Goal: Transaction & Acquisition: Download file/media

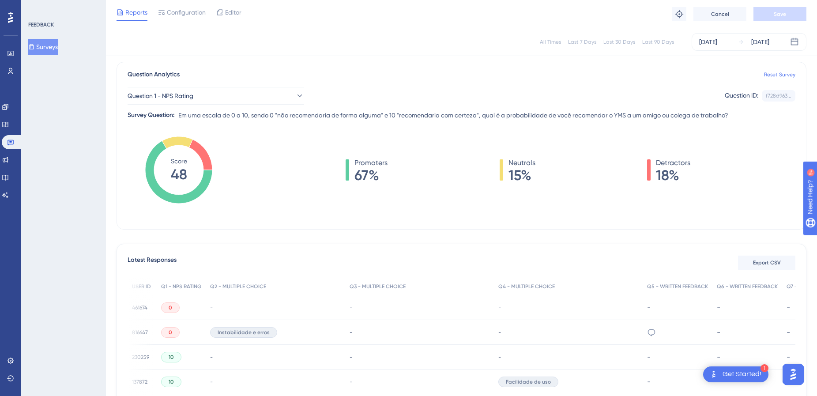
scroll to position [0, 126]
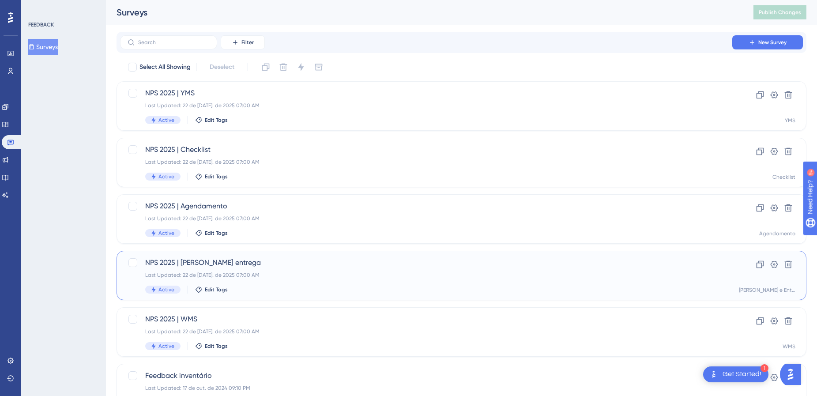
click at [327, 275] on div "Last Updated: 22 de [DATE]. de 2025 07:00 AM" at bounding box center [426, 275] width 562 height 7
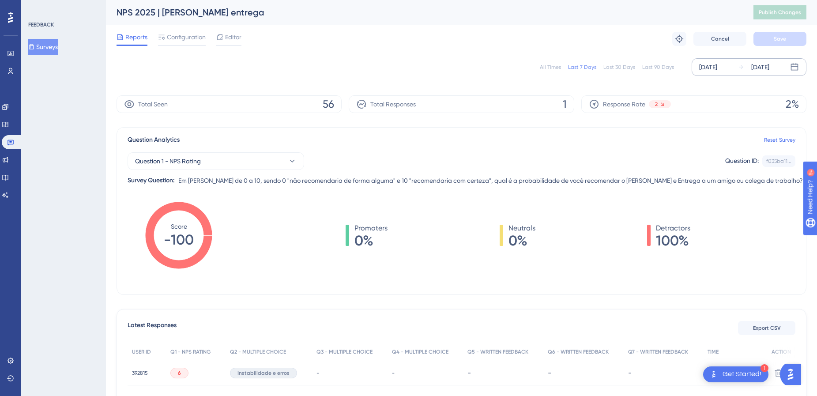
click at [737, 62] on div "[DATE] [DATE]" at bounding box center [749, 67] width 115 height 18
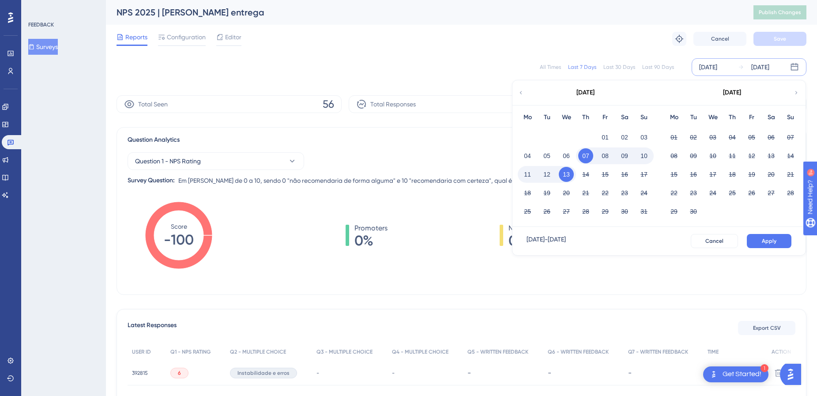
click at [521, 94] on icon at bounding box center [521, 93] width 6 height 8
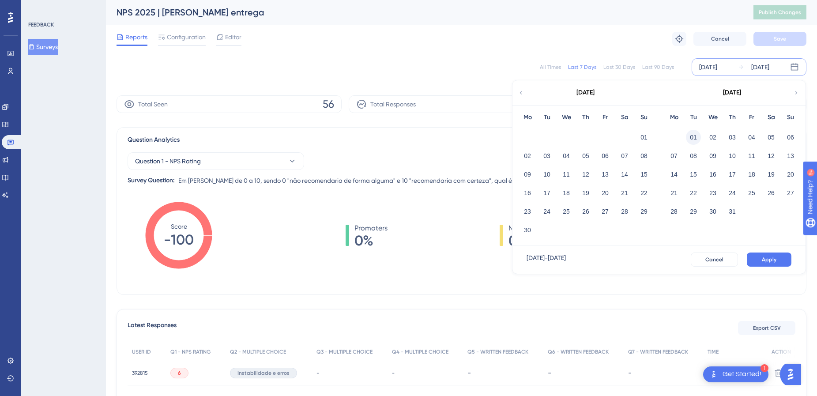
click at [694, 140] on button "01" at bounding box center [693, 137] width 15 height 15
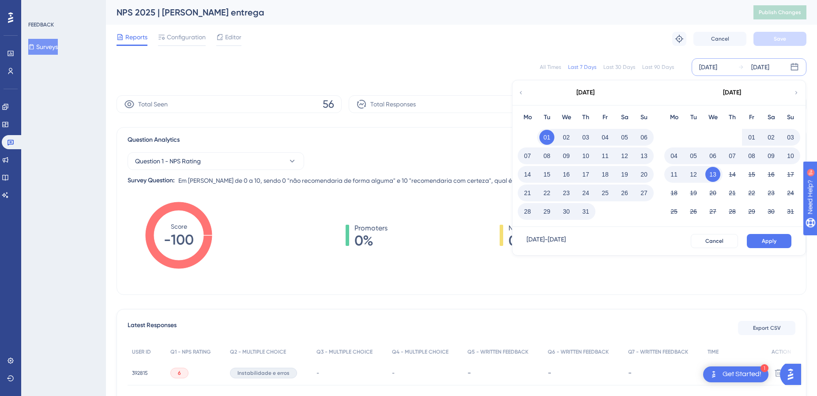
click at [587, 217] on button "31" at bounding box center [586, 211] width 15 height 15
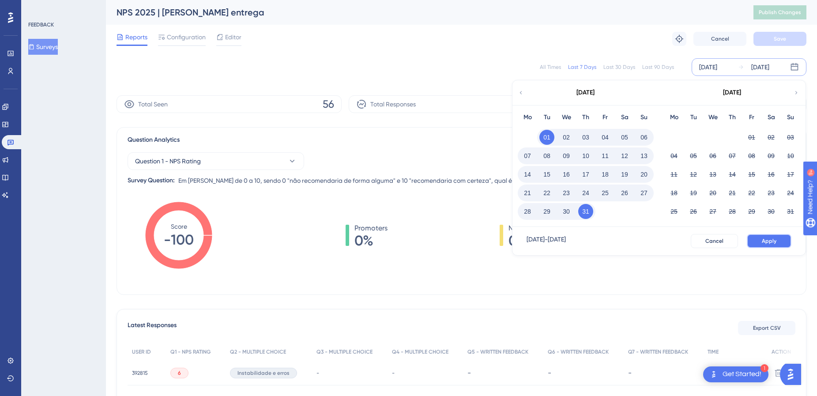
click at [778, 243] on button "Apply" at bounding box center [769, 241] width 45 height 14
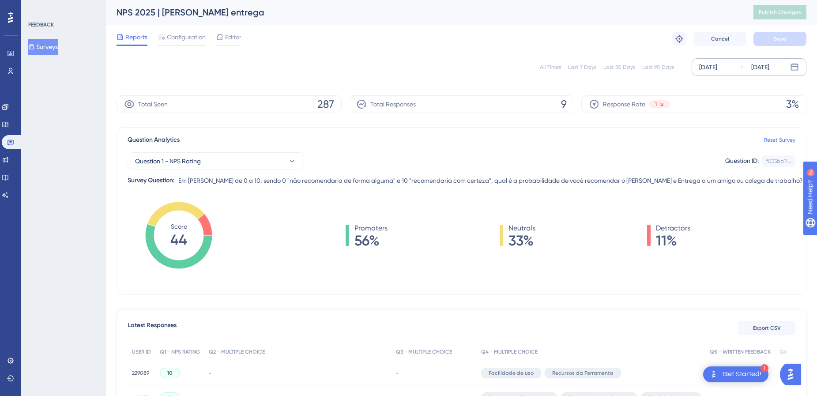
scroll to position [132, 0]
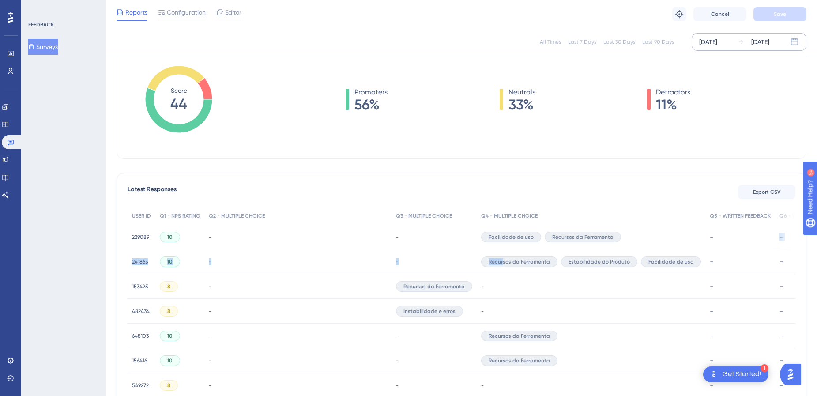
drag, startPoint x: 700, startPoint y: 250, endPoint x: 498, endPoint y: 255, distance: 201.9
click at [498, 255] on div "USER ID Q1 - NPS RATING Q2 - MULTIPLE CHOICE Q3 - MULTIPLE CHOICE Q4 - MULTIPLE…" at bounding box center [462, 327] width 668 height 240
click at [747, 240] on div "-" at bounding box center [740, 237] width 61 height 8
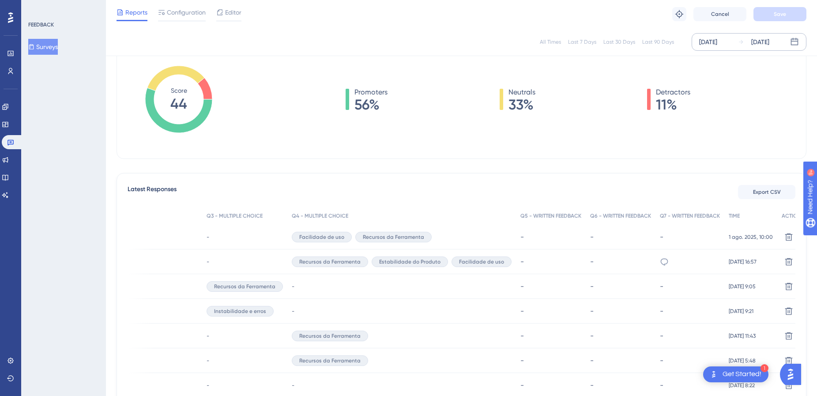
scroll to position [0, 7]
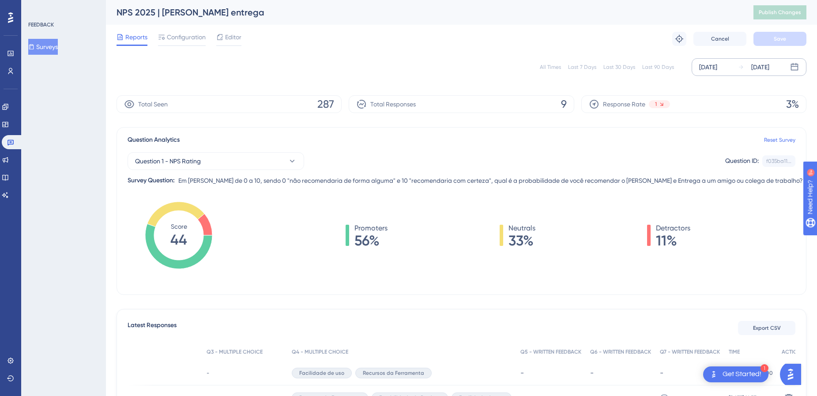
click at [759, 65] on div "[DATE]" at bounding box center [761, 67] width 18 height 11
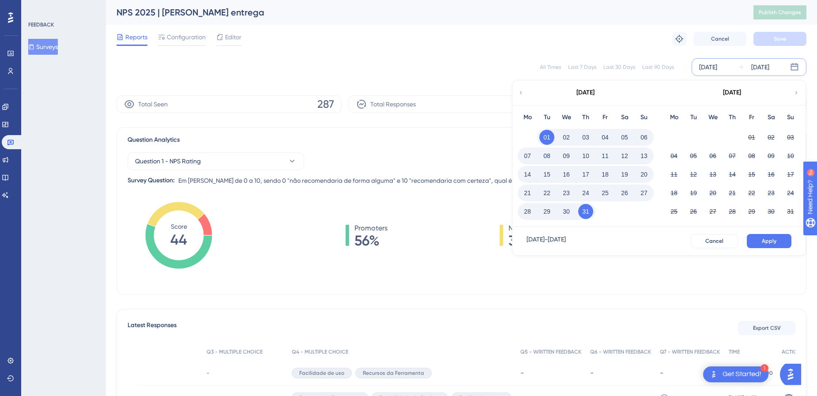
click at [518, 94] on icon at bounding box center [521, 93] width 6 height 8
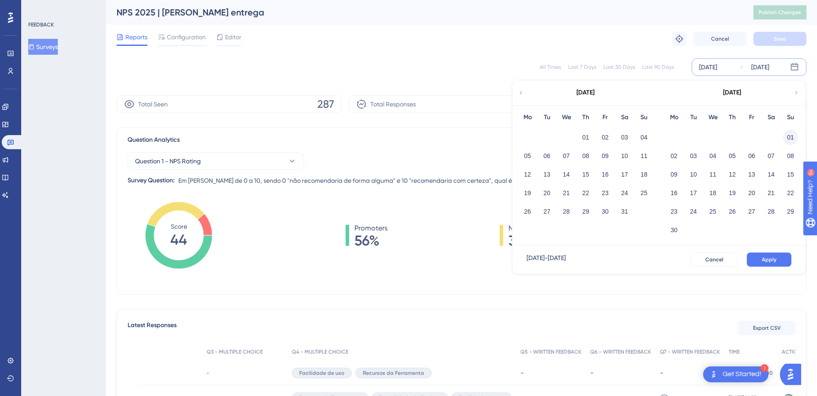
click at [783, 132] on button "01" at bounding box center [790, 137] width 15 height 15
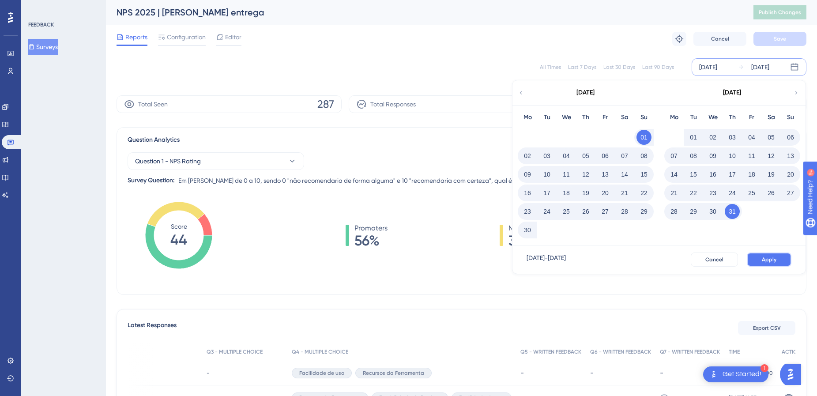
click at [773, 260] on button "Apply" at bounding box center [769, 260] width 45 height 14
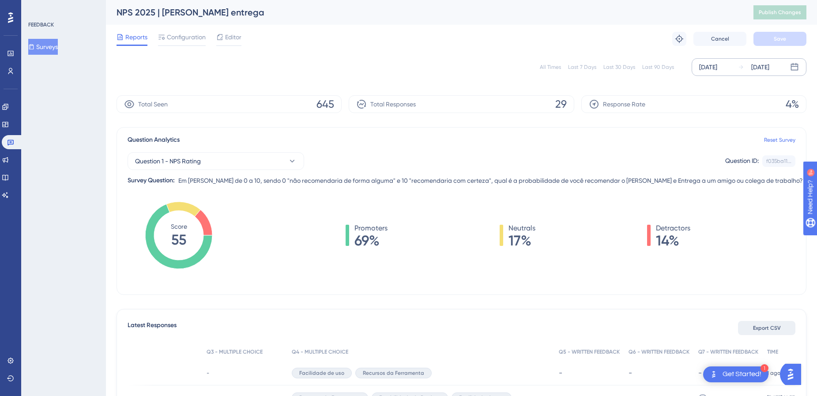
click at [775, 327] on button "Export CSV" at bounding box center [766, 328] width 57 height 14
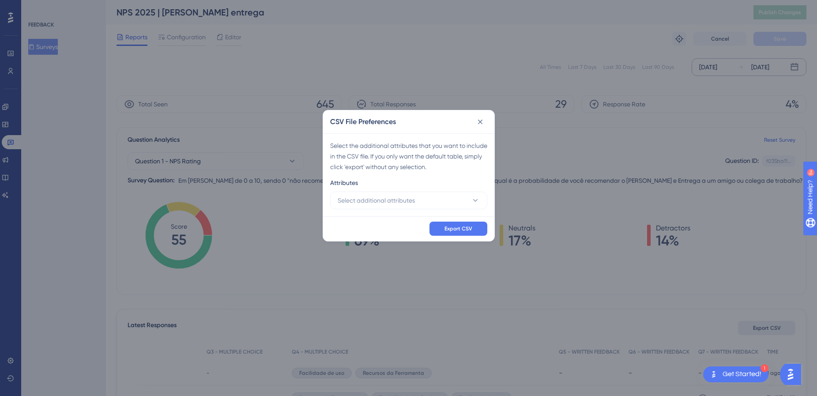
scroll to position [0, 0]
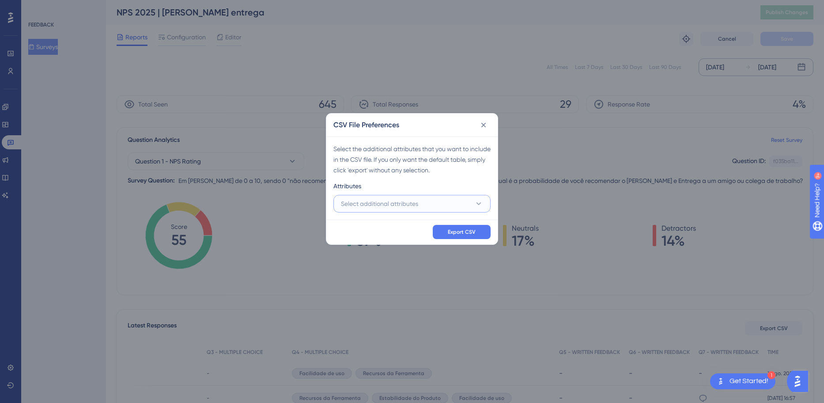
click at [440, 201] on button "Select additional attributes" at bounding box center [411, 204] width 157 height 18
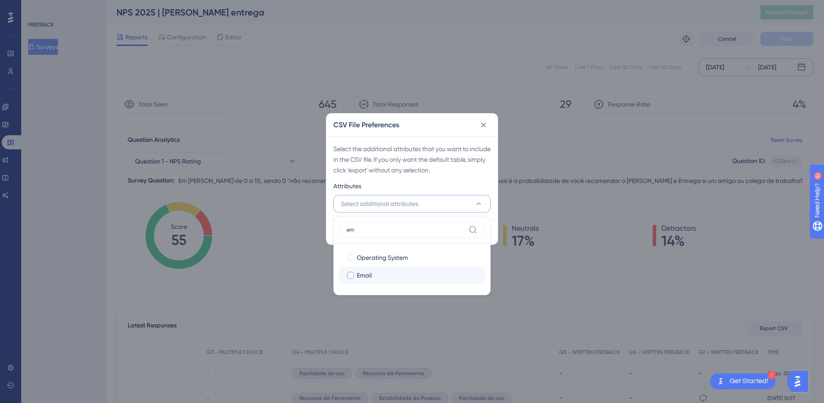
type input "em"
click at [388, 270] on div "Email" at bounding box center [417, 275] width 121 height 11
checkbox input "true"
click at [397, 228] on input "em" at bounding box center [406, 229] width 118 height 7
type input "e"
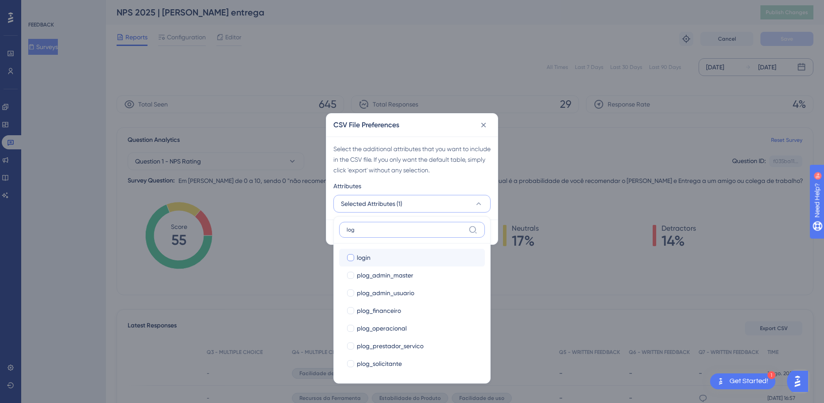
type input "log"
click at [405, 250] on label "login login" at bounding box center [412, 258] width 146 height 18
click at [351, 257] on input "login" at bounding box center [351, 257] width 0 height 0
checkbox input "false"
click at [401, 228] on input "log" at bounding box center [406, 229] width 118 height 7
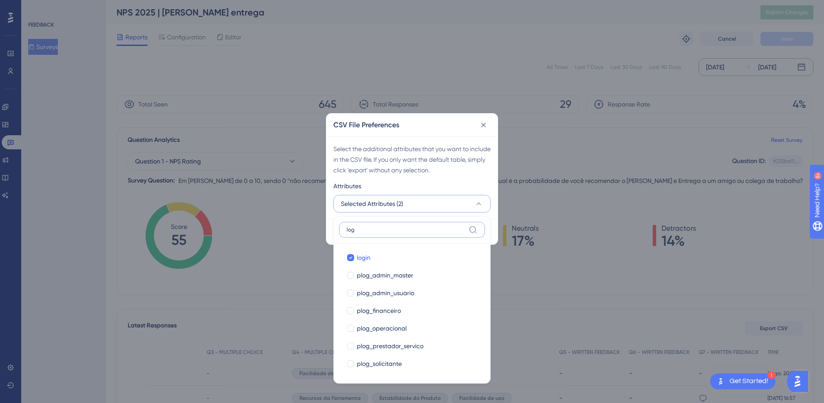
type input "lo"
checkbox input "true"
type input "l"
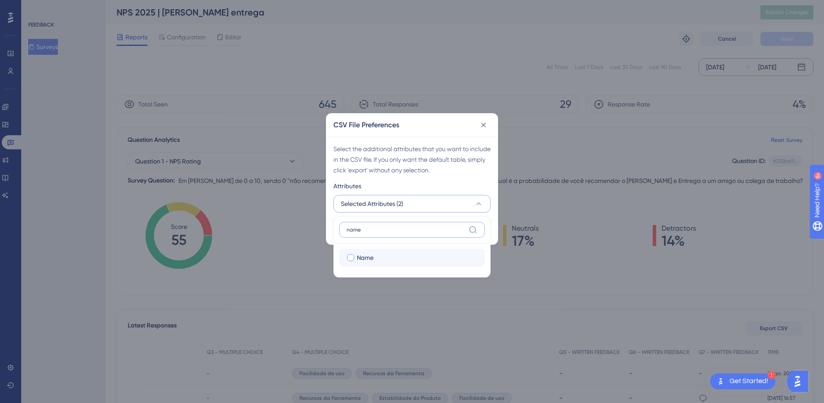
type input "name"
click at [410, 257] on div "Name" at bounding box center [417, 257] width 121 height 11
checkbox input "true"
click at [406, 229] on input "name" at bounding box center [406, 229] width 118 height 7
type input "n"
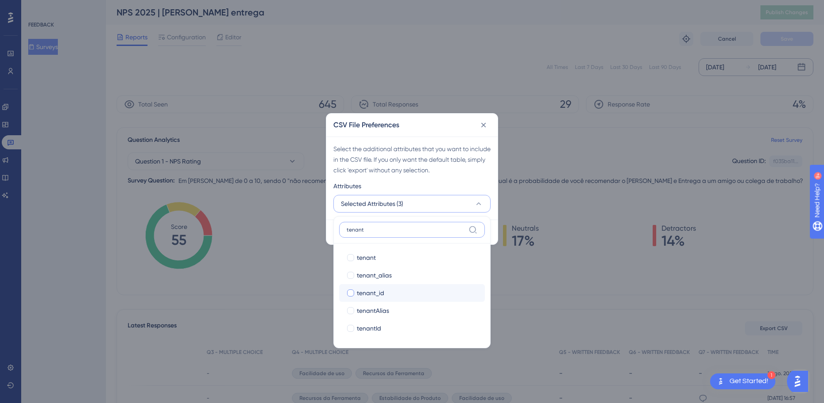
type input "tenant"
click at [383, 287] on label "tenant_id tenant_id" at bounding box center [412, 293] width 146 height 18
click at [351, 293] on input "tenant_id" at bounding box center [351, 293] width 0 height 0
checkbox input "false"
click at [386, 236] on label "tenant" at bounding box center [412, 230] width 146 height 16
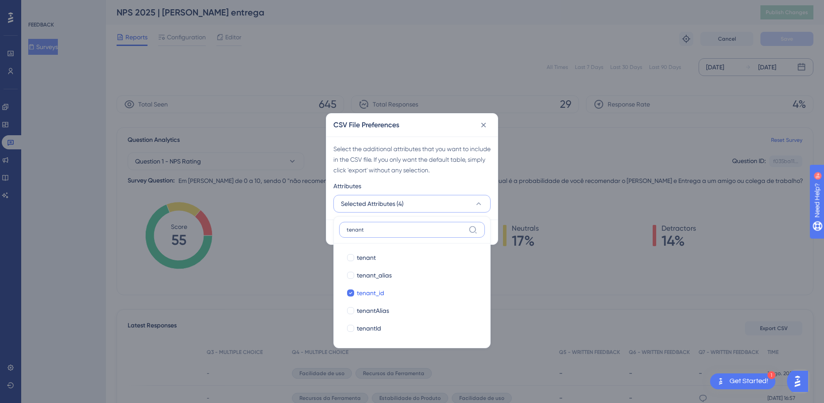
click at [386, 233] on input "tenant" at bounding box center [406, 229] width 118 height 7
type input "tenan"
checkbox input "true"
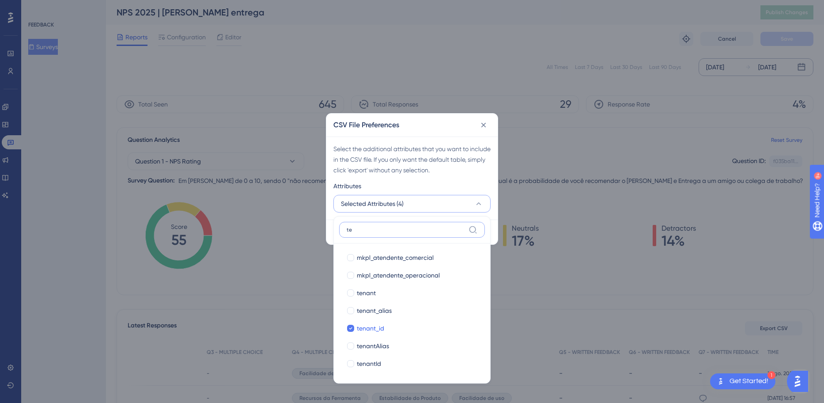
type input "t"
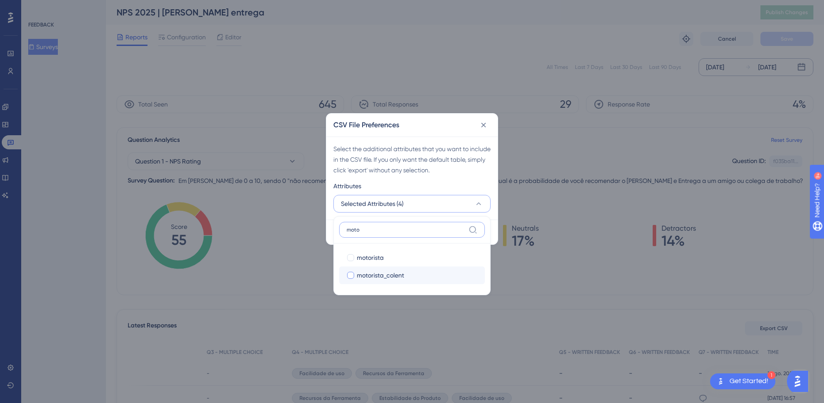
type input "moto"
click at [395, 270] on span "motorista_colent" at bounding box center [380, 275] width 47 height 11
checkbox input "true"
click at [385, 235] on label "moto" at bounding box center [412, 230] width 146 height 16
click at [385, 233] on input "moto" at bounding box center [406, 229] width 118 height 7
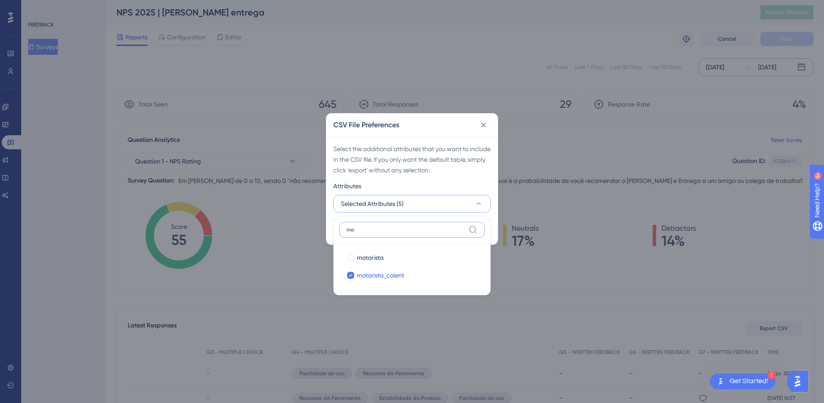
type input "m"
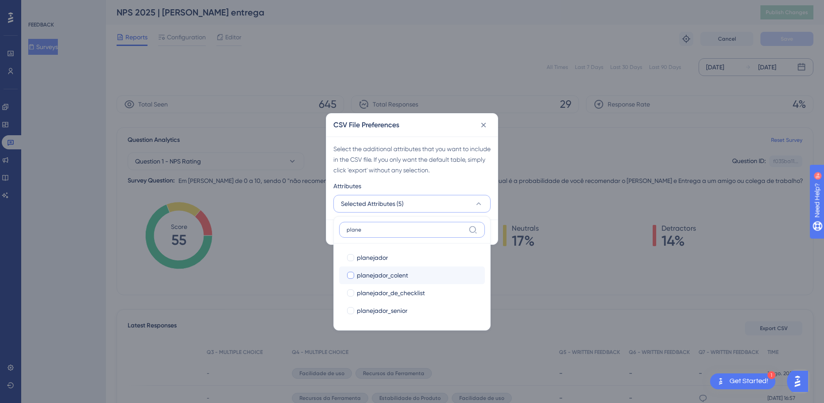
type input "plane"
click at [407, 280] on span "planejador_colent" at bounding box center [382, 275] width 51 height 11
checkbox input "true"
click at [484, 179] on div "Select the additional attributes that you want to include in the CSV file. If y…" at bounding box center [411, 177] width 171 height 83
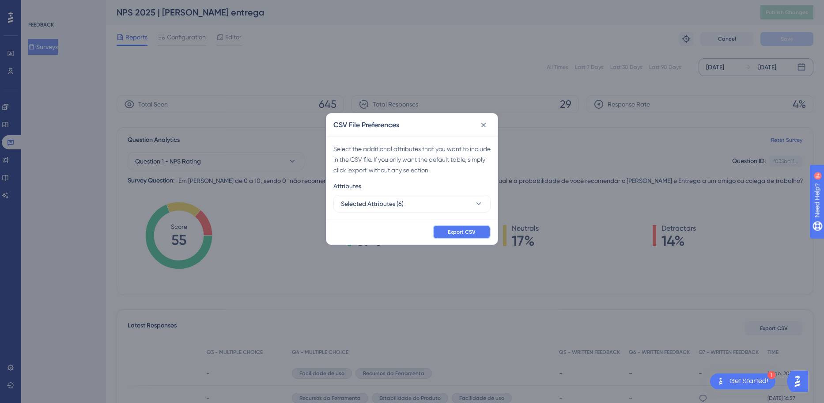
click at [481, 233] on button "Export CSV" at bounding box center [462, 232] width 58 height 14
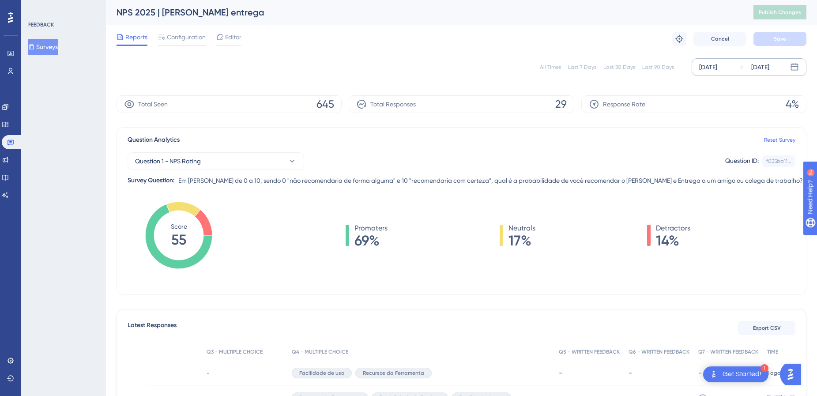
click at [63, 96] on div "FEEDBACK Surveys" at bounding box center [63, 198] width 85 height 396
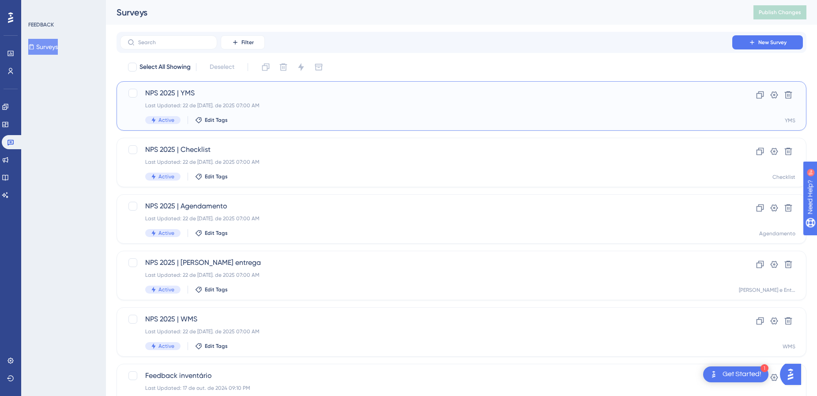
click at [376, 90] on span "NPS 2025 | YMS" at bounding box center [426, 93] width 562 height 11
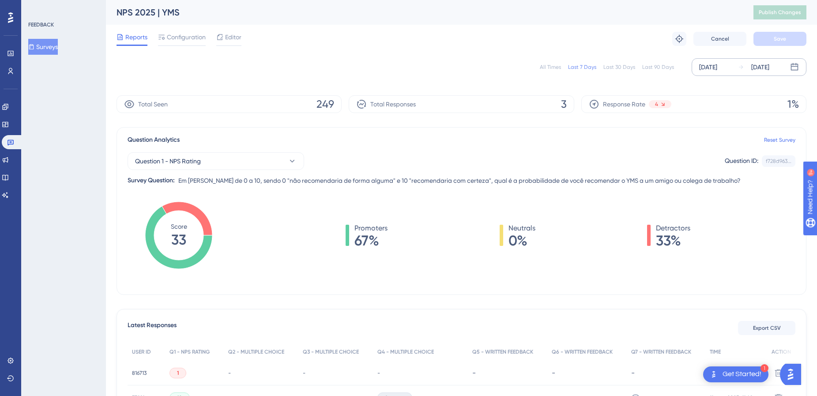
click at [718, 66] on div "[DATE]" at bounding box center [709, 67] width 18 height 11
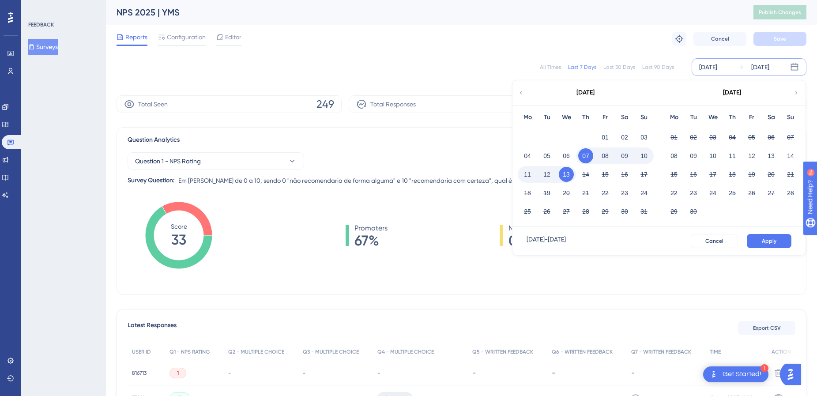
click at [519, 94] on icon at bounding box center [521, 93] width 6 height 8
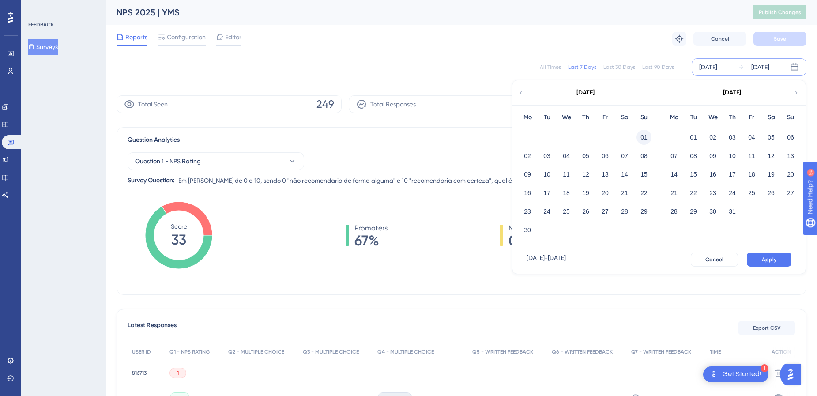
click at [651, 138] on button "01" at bounding box center [644, 137] width 15 height 15
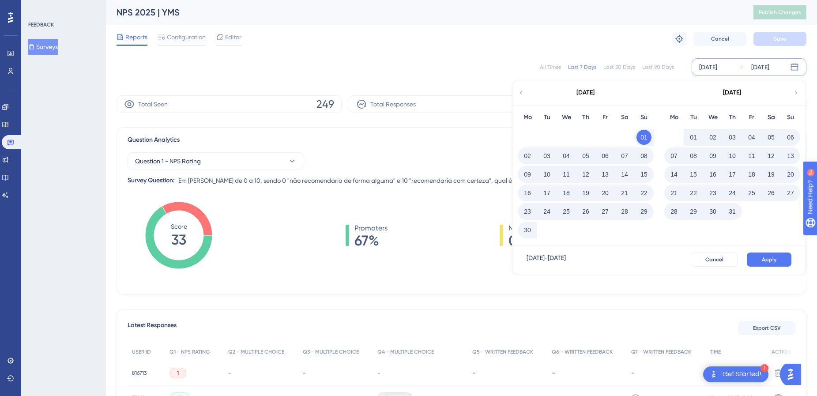
click at [734, 212] on button "31" at bounding box center [732, 211] width 15 height 15
click at [778, 261] on button "Apply" at bounding box center [769, 260] width 45 height 14
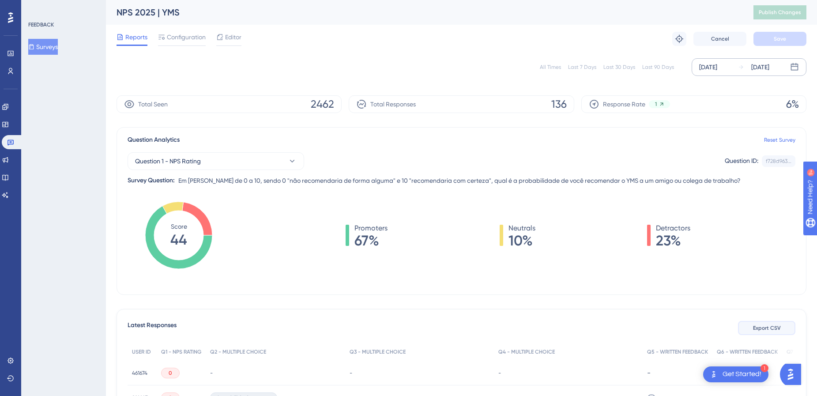
click at [785, 327] on button "Export CSV" at bounding box center [766, 328] width 57 height 14
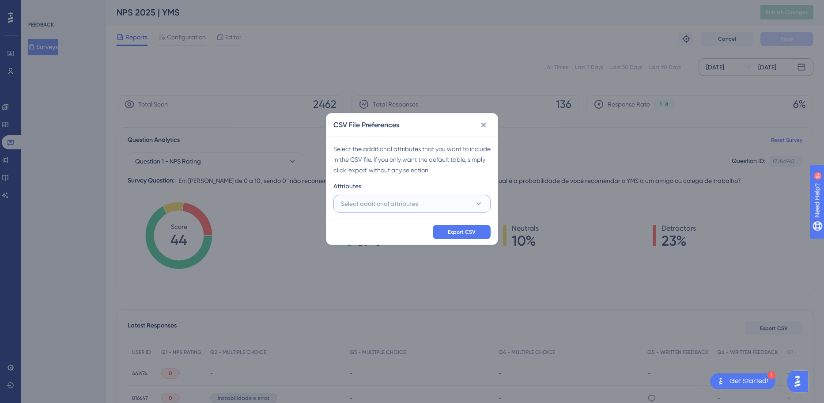
click at [399, 207] on span "Select additional attributes" at bounding box center [379, 203] width 77 height 11
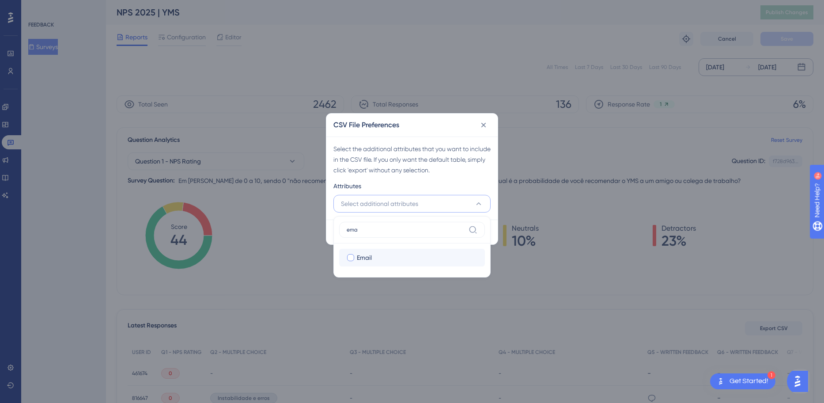
type input "ema"
click at [386, 258] on div "Email" at bounding box center [417, 257] width 121 height 11
checkbox input "true"
click at [401, 230] on input "ema" at bounding box center [406, 229] width 118 height 7
drag, startPoint x: 401, startPoint y: 230, endPoint x: 259, endPoint y: 227, distance: 141.8
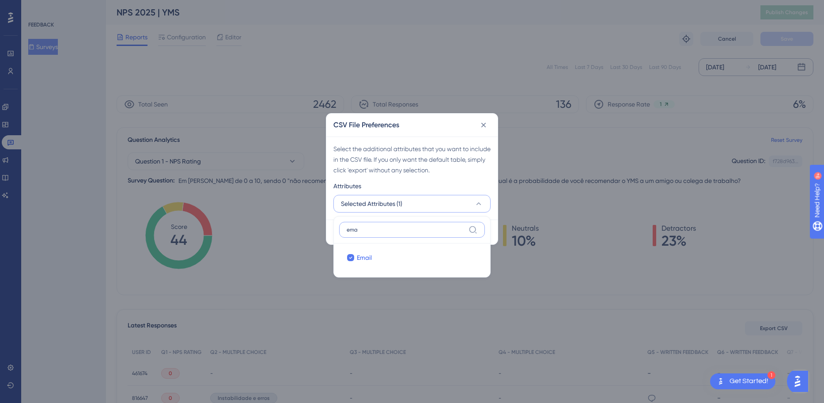
click at [261, 227] on div "CSV File Preferences Select the additional attributes that you want to include …" at bounding box center [412, 201] width 824 height 403
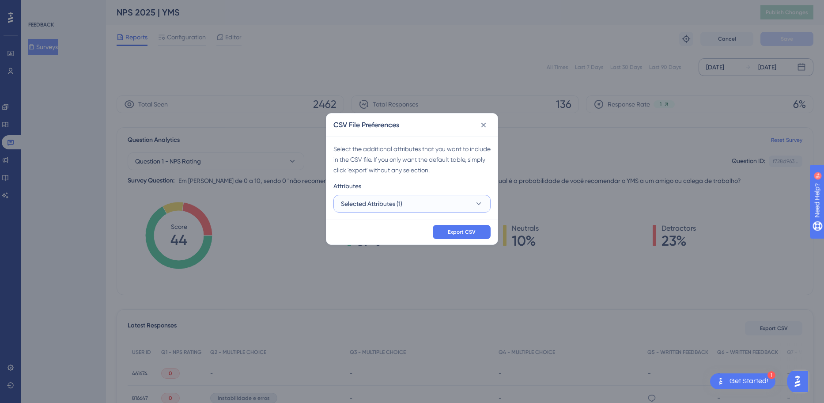
click at [461, 208] on button "Selected Attributes (1)" at bounding box center [411, 204] width 157 height 18
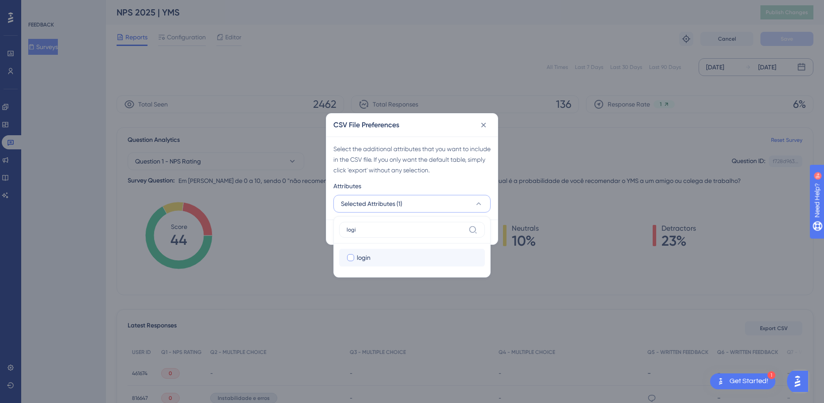
type input "logi"
click at [416, 257] on div "login" at bounding box center [417, 257] width 121 height 11
checkbox input "true"
click at [419, 230] on input "logi" at bounding box center [406, 229] width 118 height 7
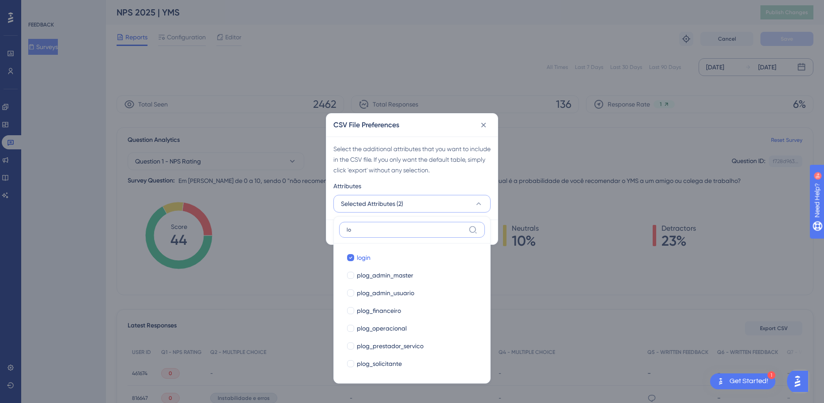
type input "l"
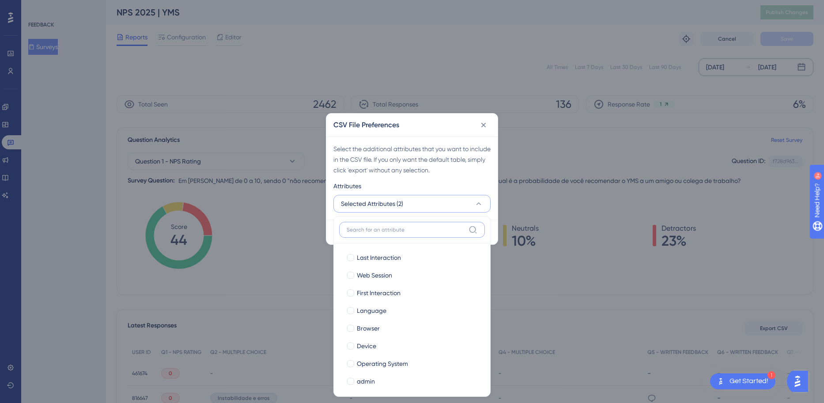
type input "e"
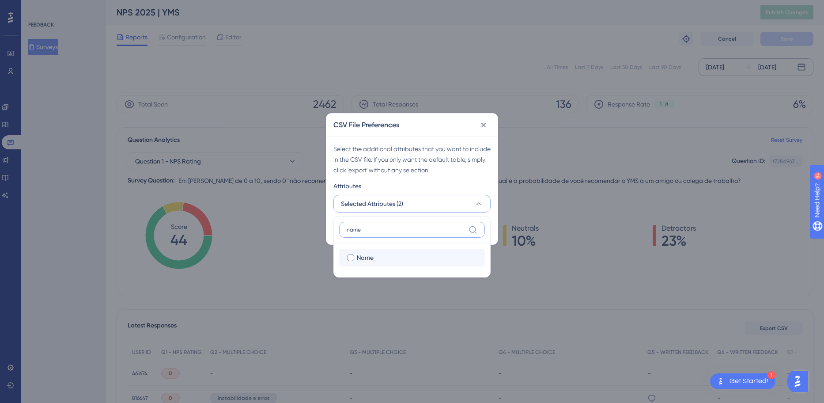
type input "name"
click at [385, 260] on div "Name" at bounding box center [417, 257] width 121 height 11
checkbox input "true"
click at [399, 226] on label "name" at bounding box center [412, 230] width 146 height 16
click at [399, 226] on input "name" at bounding box center [406, 229] width 118 height 7
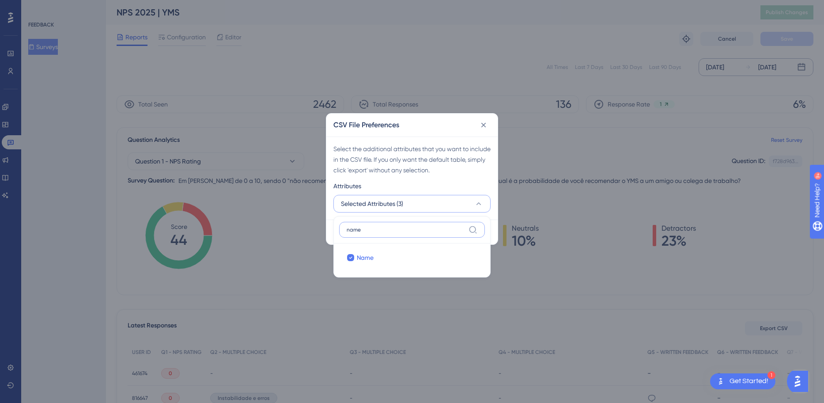
drag, startPoint x: 337, startPoint y: 232, endPoint x: 332, endPoint y: 232, distance: 5.8
click at [332, 232] on div "CSV File Preferences Select the additional attributes that you want to include …" at bounding box center [412, 179] width 172 height 132
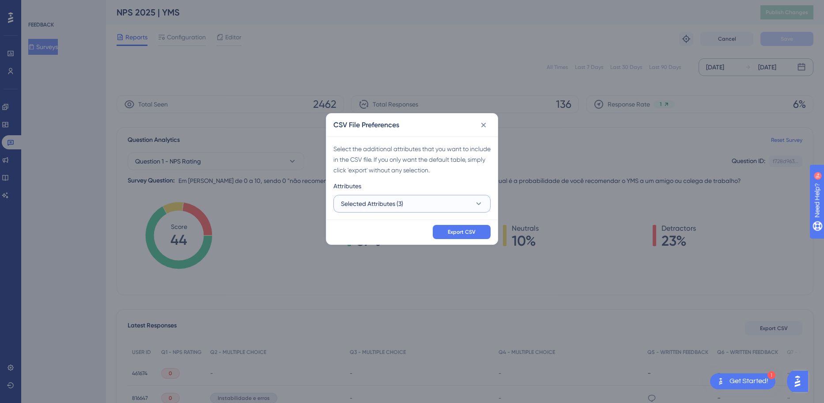
click at [387, 206] on span "Selected Attributes (3)" at bounding box center [372, 203] width 62 height 11
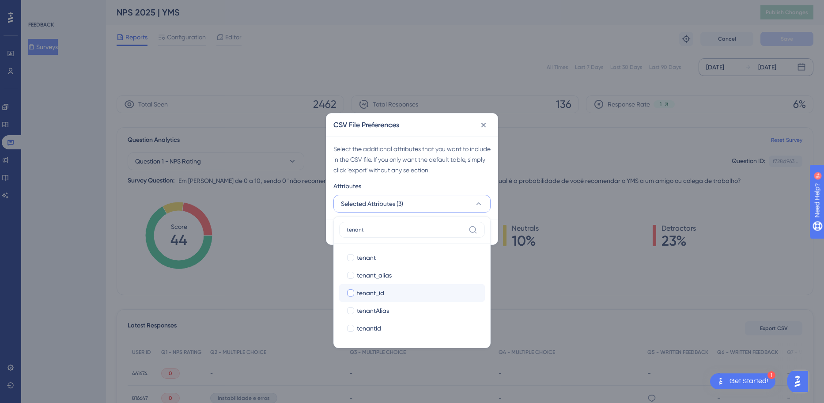
type input "tenant"
click at [354, 288] on label "tenant_id" at bounding box center [412, 293] width 132 height 11
checkbox input "true"
click at [390, 228] on input "tenant" at bounding box center [406, 229] width 118 height 7
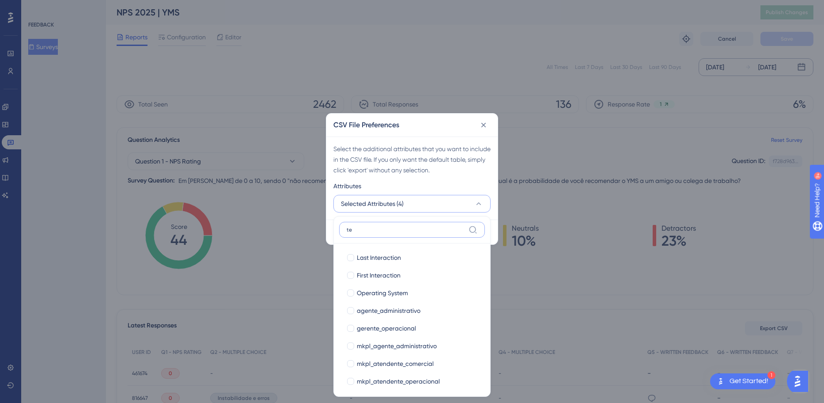
type input "t"
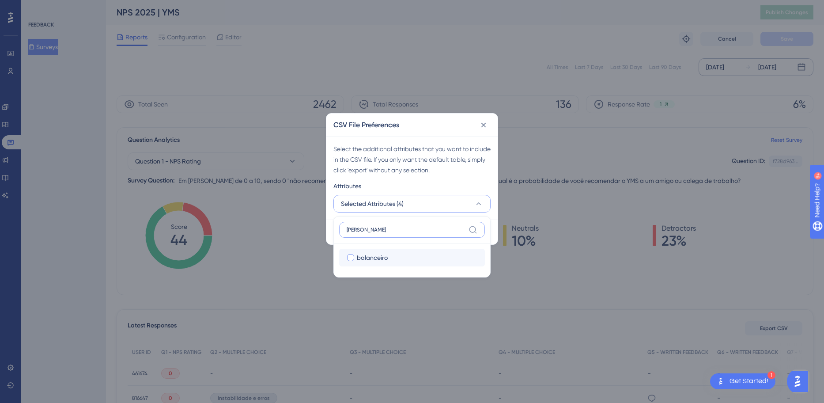
type input "[PERSON_NAME]"
click at [380, 257] on span "balanceiro" at bounding box center [372, 257] width 31 height 11
checkbox input "true"
click at [379, 227] on input "[PERSON_NAME]" at bounding box center [406, 229] width 118 height 7
type input "b"
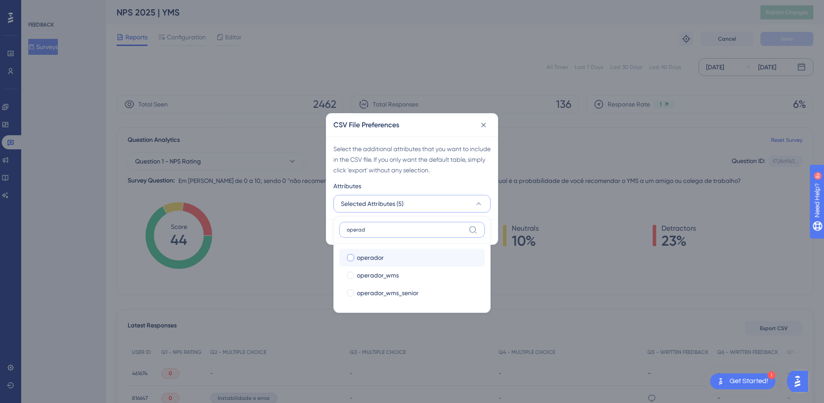
type input "operad"
click at [401, 254] on div "operador" at bounding box center [417, 257] width 121 height 11
checkbox input "true"
click at [398, 230] on input "operad" at bounding box center [406, 229] width 118 height 7
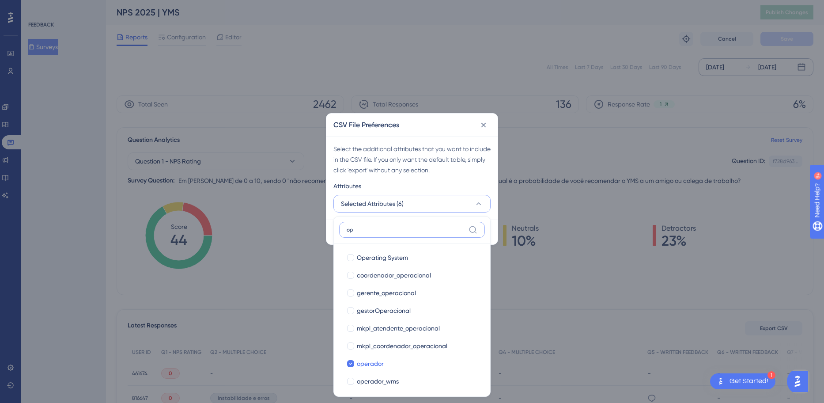
type input "o"
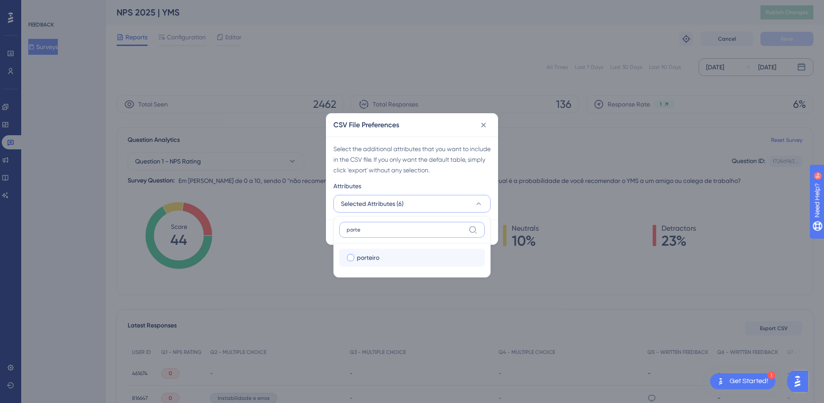
type input "porte"
click at [400, 251] on label "porteiro porteiro" at bounding box center [412, 258] width 146 height 18
click at [351, 257] on input "porteiro" at bounding box center [351, 257] width 0 height 0
checkbox input "false"
click at [394, 227] on input "porte" at bounding box center [406, 229] width 118 height 7
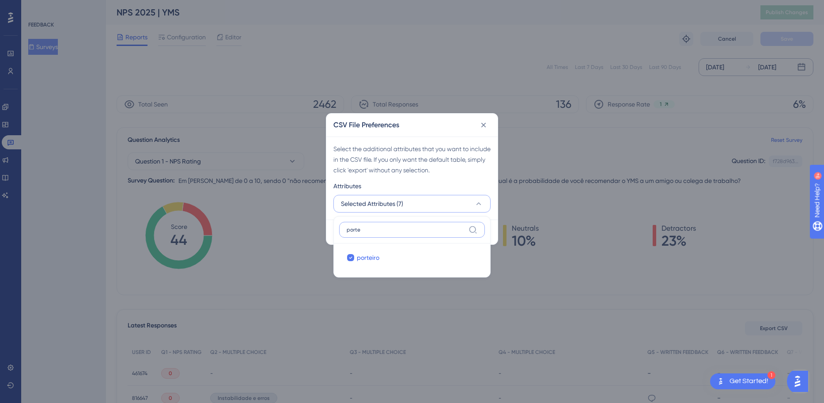
type input "port"
checkbox input "true"
type input "p"
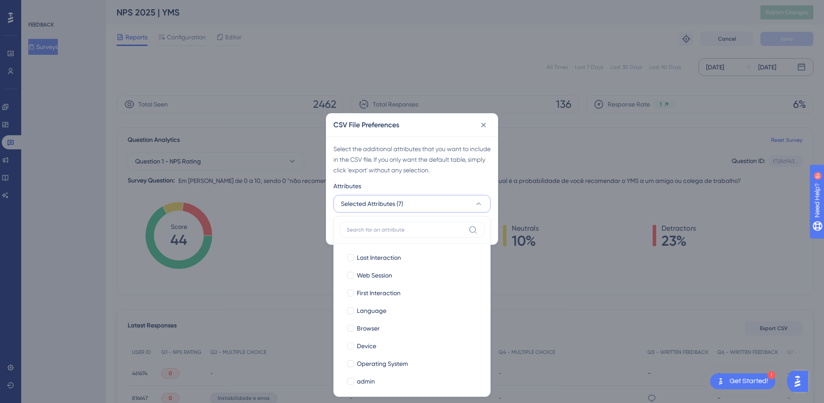
click at [402, 137] on div "Select the additional attributes that you want to include in the CSV file. If y…" at bounding box center [411, 177] width 171 height 83
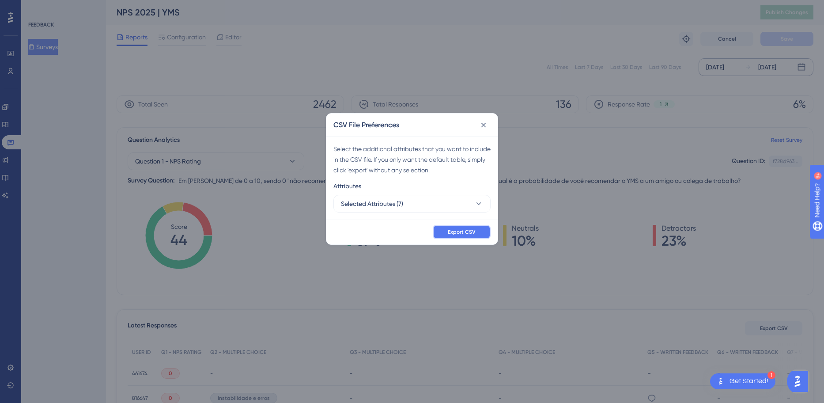
click at [450, 235] on span "Export CSV" at bounding box center [462, 231] width 28 height 7
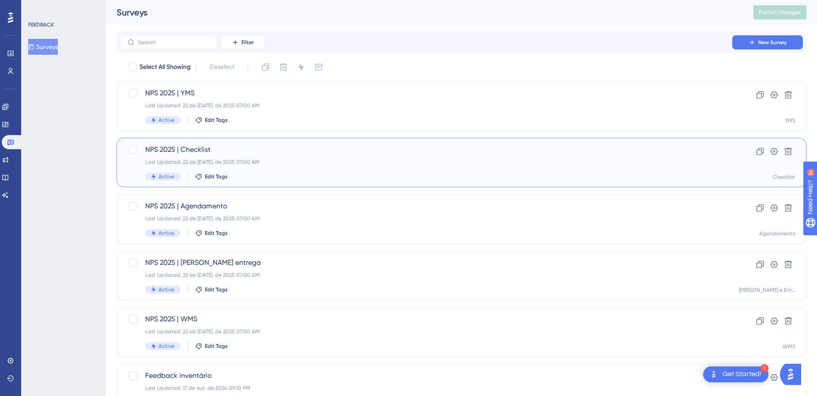
click at [385, 164] on div "Last Updated: 22 de [DATE]. de 2025 07:00 AM" at bounding box center [426, 162] width 562 height 7
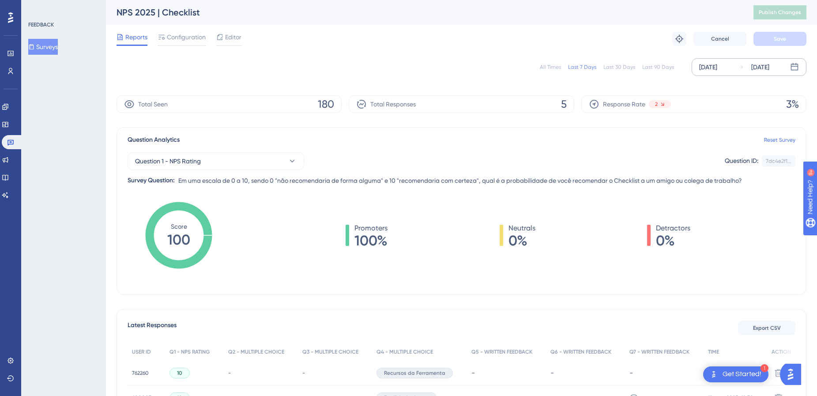
click at [718, 68] on div "[DATE]" at bounding box center [709, 67] width 18 height 11
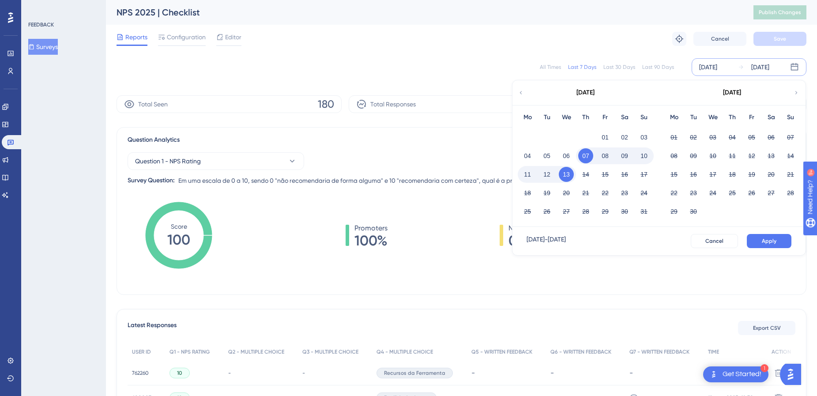
click at [522, 88] on div "[DATE]" at bounding box center [586, 92] width 146 height 25
click at [521, 90] on icon at bounding box center [521, 93] width 6 height 8
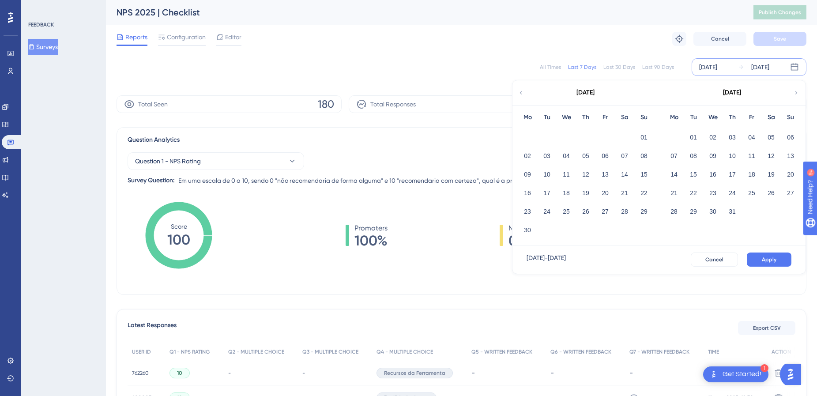
click at [637, 133] on div "01" at bounding box center [644, 137] width 19 height 17
click at [642, 138] on button "01" at bounding box center [644, 137] width 15 height 15
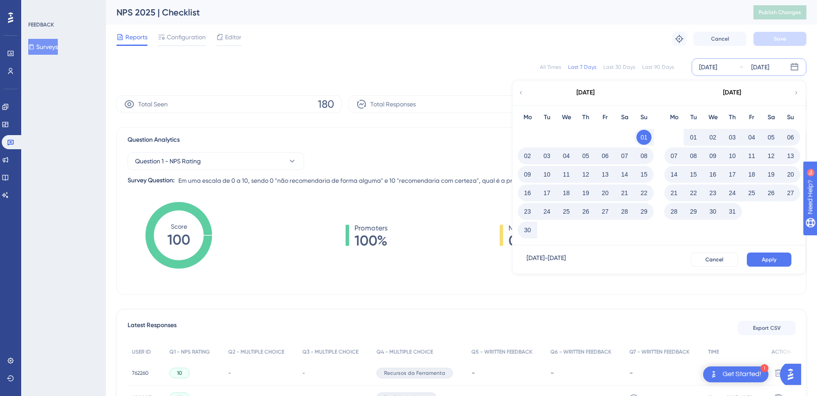
click at [730, 216] on button "31" at bounding box center [732, 211] width 15 height 15
click at [764, 255] on button "Apply" at bounding box center [769, 260] width 45 height 14
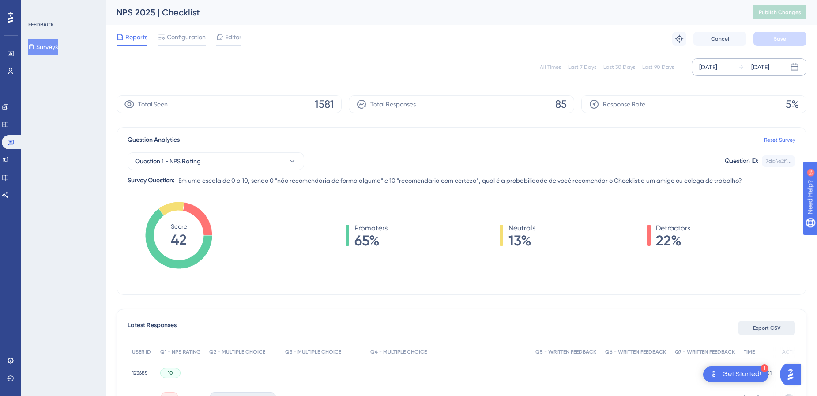
click at [764, 332] on button "Export CSV" at bounding box center [766, 328] width 57 height 14
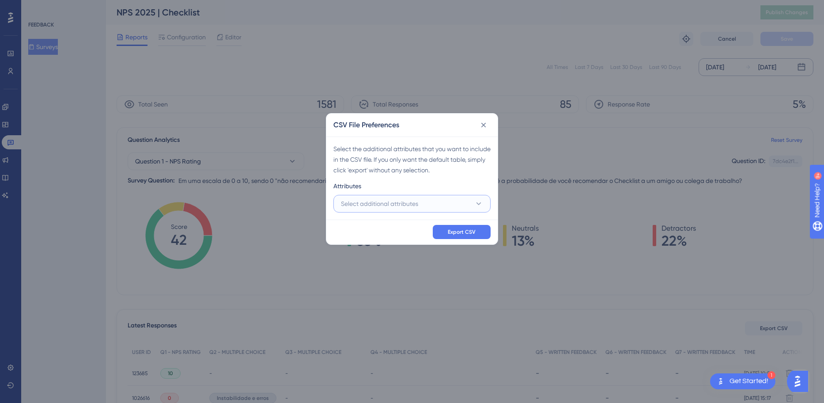
click at [391, 210] on button "Select additional attributes" at bounding box center [411, 204] width 157 height 18
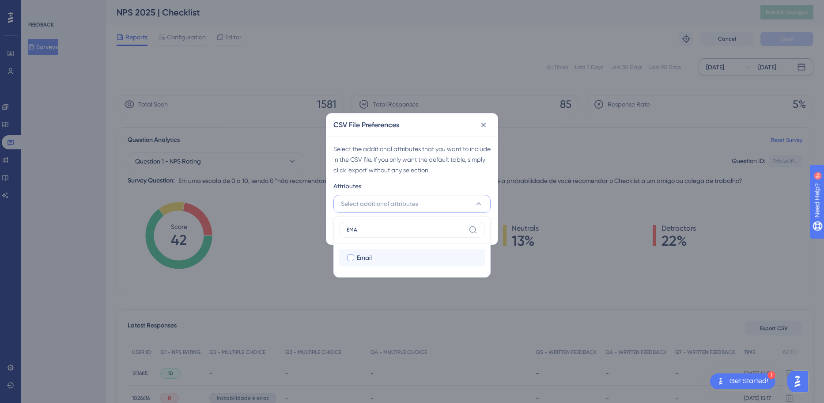
type input "EMA"
click at [367, 257] on span "Email" at bounding box center [364, 257] width 15 height 11
checkbox input "true"
click at [377, 231] on input "EMA" at bounding box center [406, 229] width 118 height 7
type input "E"
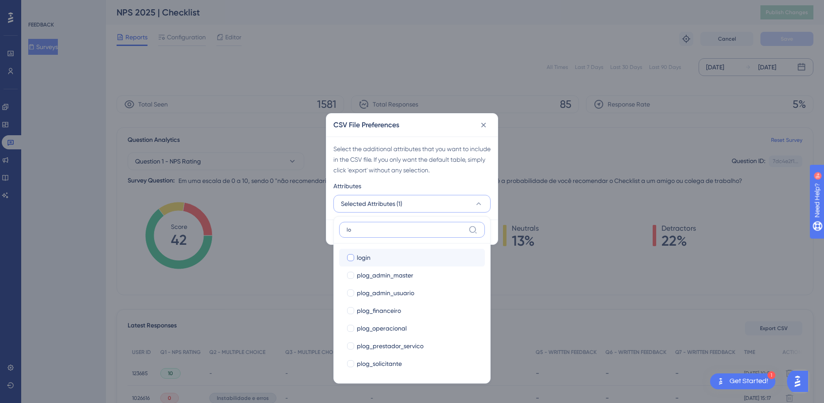
type input "lo"
click at [375, 254] on div "login" at bounding box center [417, 257] width 121 height 11
checkbox input "true"
click at [381, 230] on input "lo" at bounding box center [406, 229] width 118 height 7
type input "l"
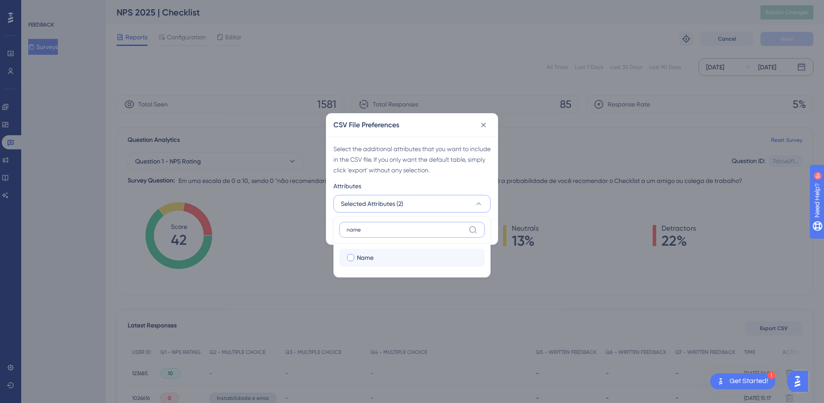
type input "name"
click at [384, 258] on div "Name" at bounding box center [417, 257] width 121 height 11
checkbox input "true"
click at [391, 224] on label "name" at bounding box center [412, 230] width 146 height 16
click at [391, 226] on input "name" at bounding box center [406, 229] width 118 height 7
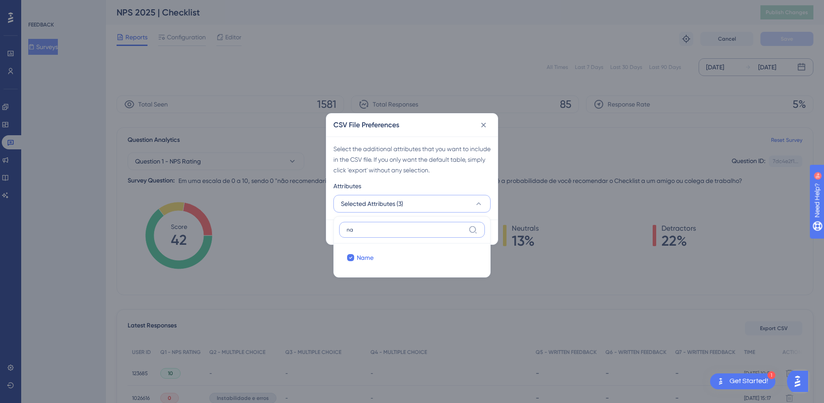
type input "n"
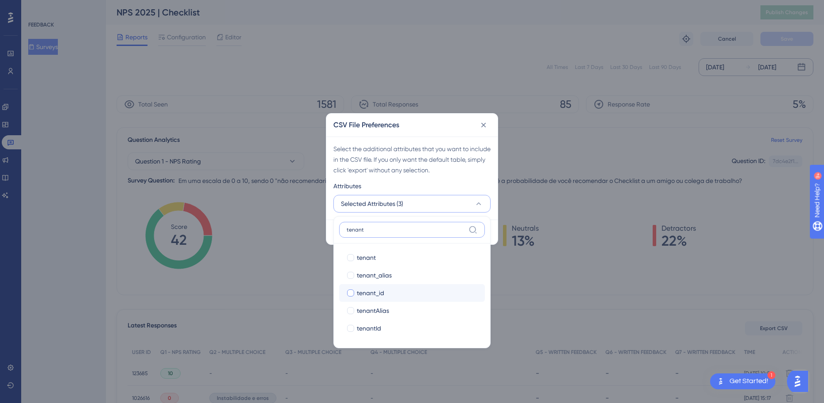
type input "tenant"
click at [392, 289] on div "tenant_id" at bounding box center [417, 293] width 121 height 11
checkbox input "true"
click at [386, 226] on input "tenant" at bounding box center [406, 229] width 118 height 7
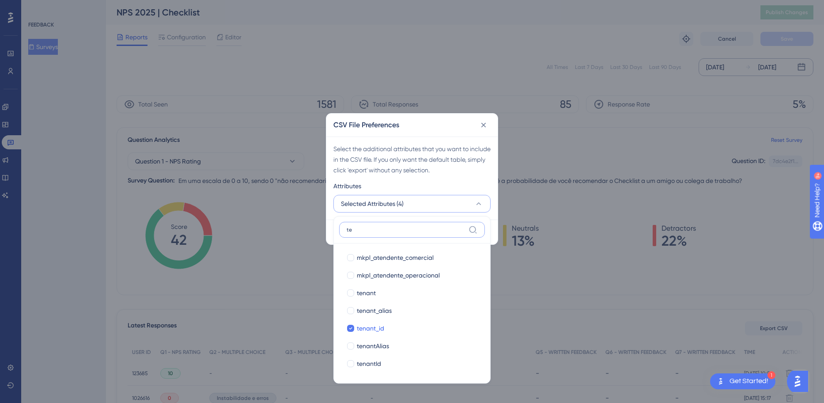
type input "t"
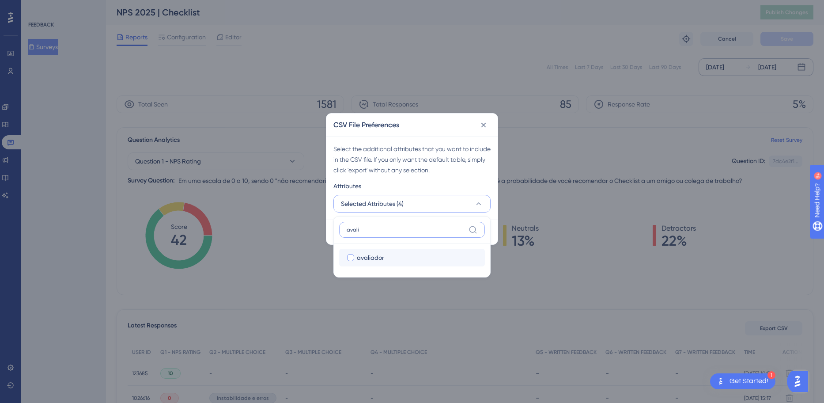
type input "avali"
click at [378, 255] on span "avaliador" at bounding box center [370, 257] width 27 height 11
checkbox input "true"
click at [376, 235] on label "avali" at bounding box center [412, 230] width 146 height 16
click at [376, 233] on input "avali" at bounding box center [406, 229] width 118 height 7
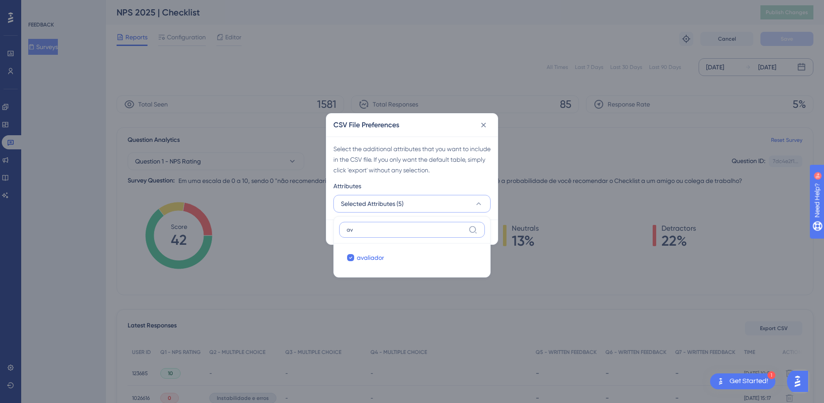
type input "a"
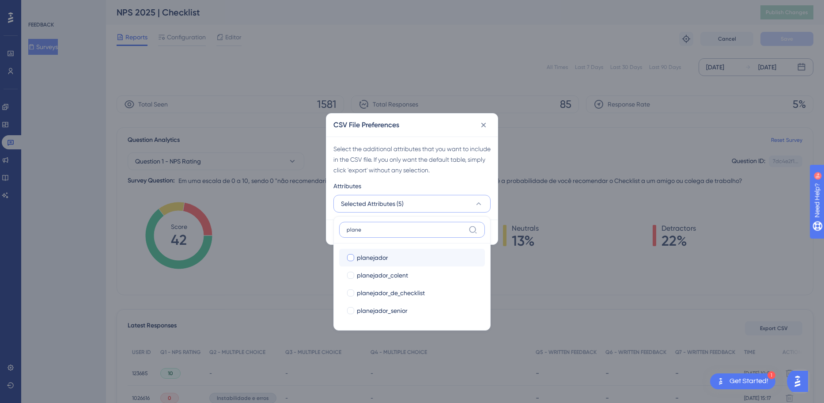
type input "plane"
click at [389, 258] on div "planejador" at bounding box center [417, 257] width 121 height 11
checkbox input "true"
click at [395, 231] on input "plane" at bounding box center [406, 229] width 118 height 7
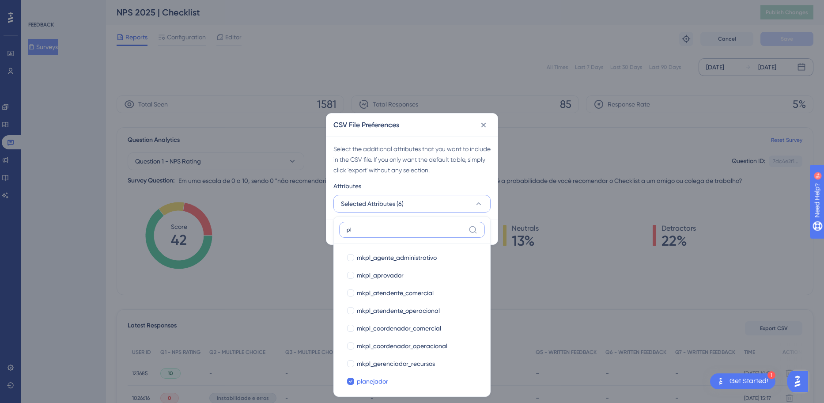
type input "p"
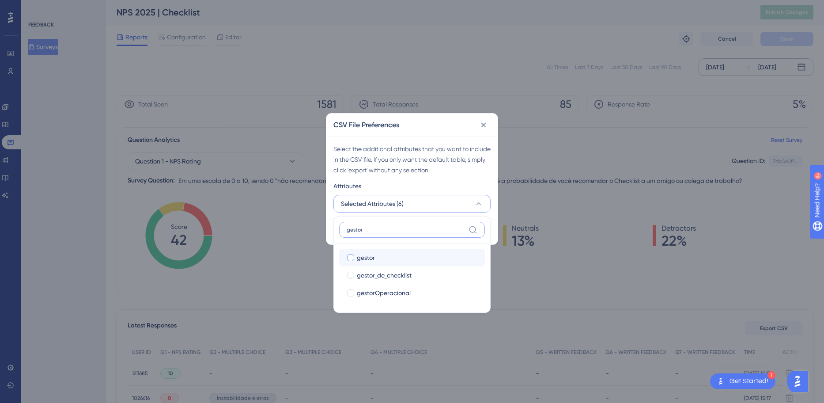
type input "gestor"
click at [393, 262] on div "gestor" at bounding box center [417, 257] width 121 height 11
checkbox input "true"
click at [403, 228] on input "gestor" at bounding box center [406, 229] width 118 height 7
click at [404, 278] on span "gestor_de_checklist" at bounding box center [384, 275] width 55 height 11
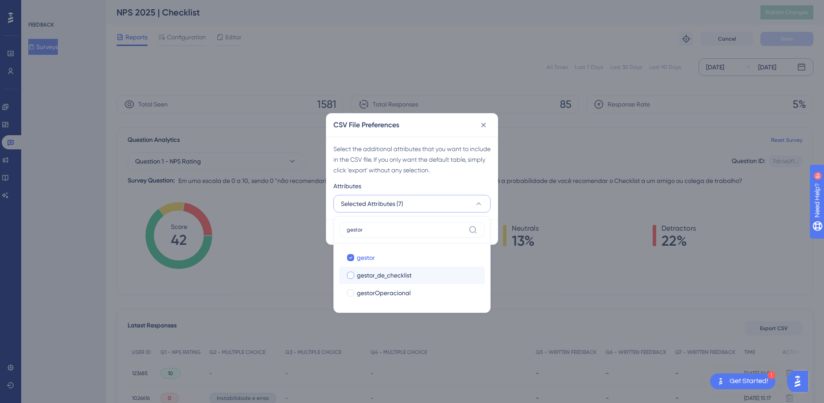
checkbox input "true"
click at [395, 226] on input "gestor" at bounding box center [406, 229] width 118 height 7
click at [454, 125] on div "CSV File Preferences" at bounding box center [411, 125] width 171 height 23
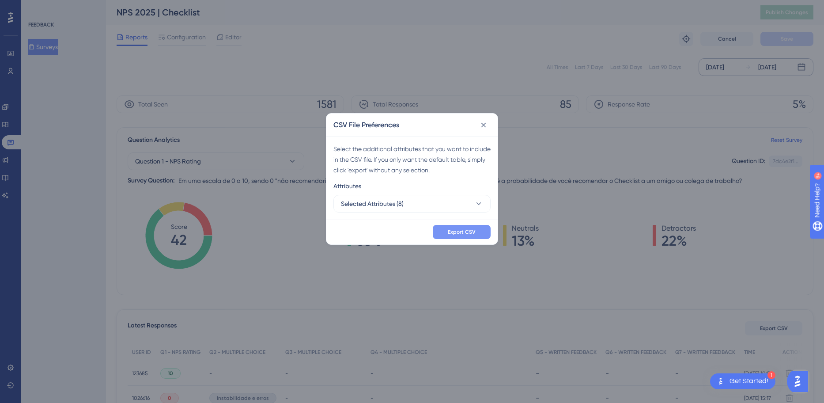
click at [453, 235] on button "Export CSV" at bounding box center [462, 232] width 58 height 14
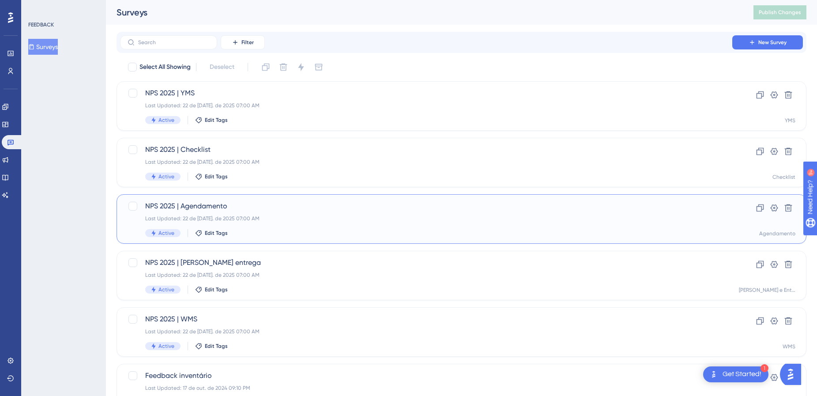
click at [328, 227] on div "NPS 2025 | Agendamento Last Updated: 22 de [DATE]. de 2025 07:00 AM Active Edit…" at bounding box center [426, 219] width 562 height 36
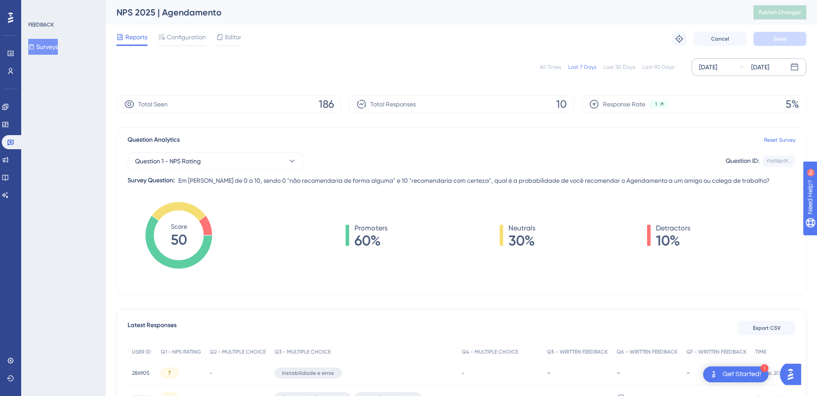
click at [718, 66] on div "[DATE]" at bounding box center [709, 67] width 18 height 11
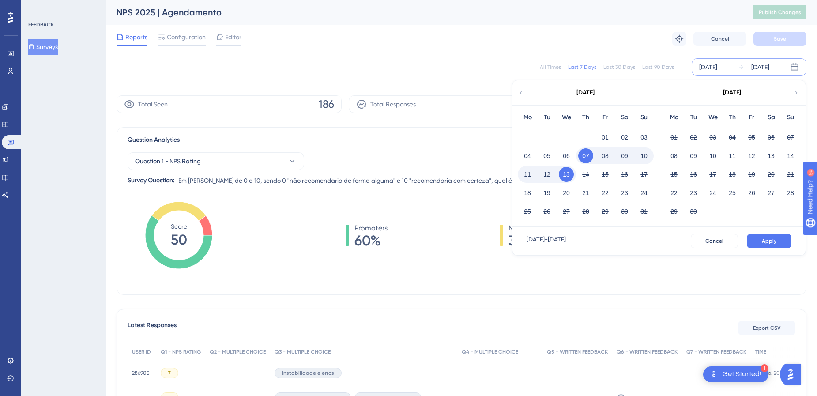
click at [521, 93] on icon at bounding box center [521, 92] width 2 height 3
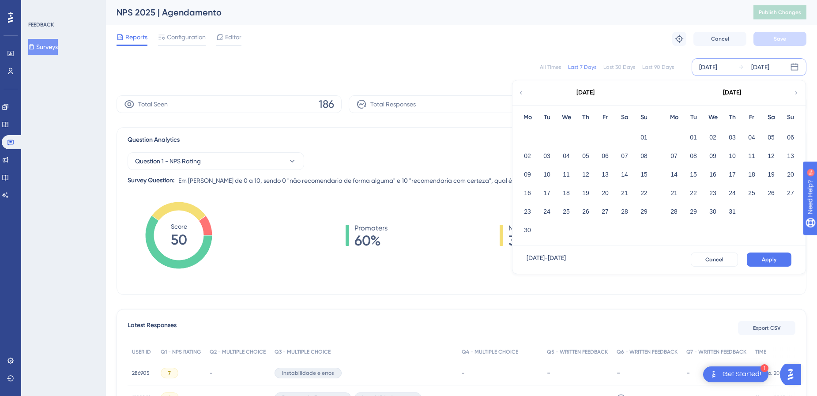
drag, startPoint x: 647, startPoint y: 132, endPoint x: 653, endPoint y: 137, distance: 8.2
click at [646, 132] on button "01" at bounding box center [644, 137] width 15 height 15
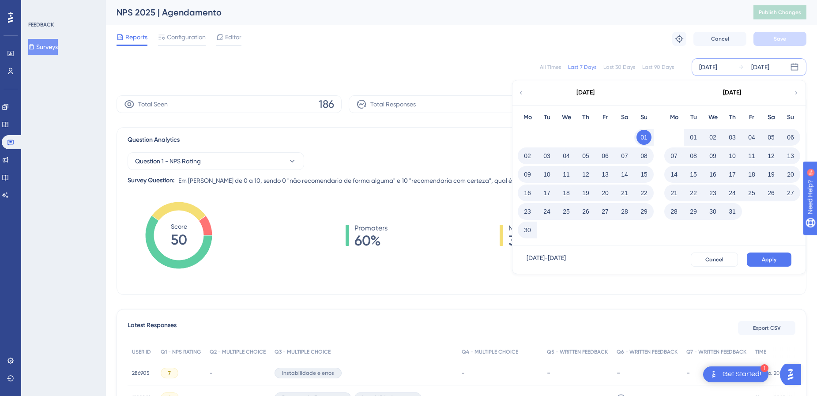
click at [736, 214] on button "31" at bounding box center [732, 211] width 15 height 15
click at [769, 254] on button "Apply" at bounding box center [769, 260] width 45 height 14
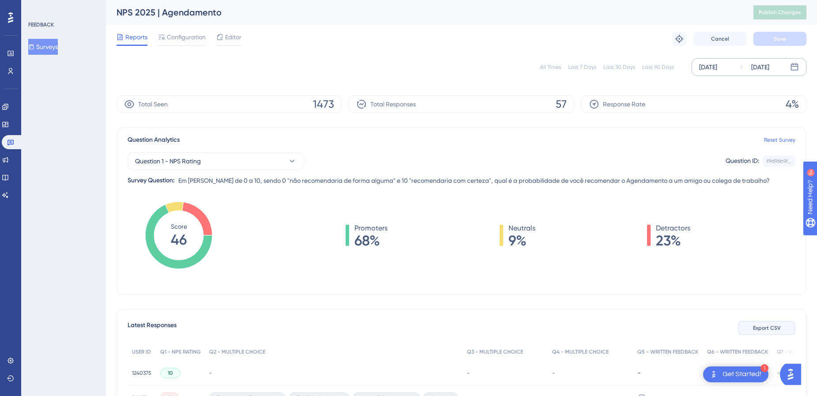
click at [776, 325] on span "Export CSV" at bounding box center [767, 328] width 28 height 7
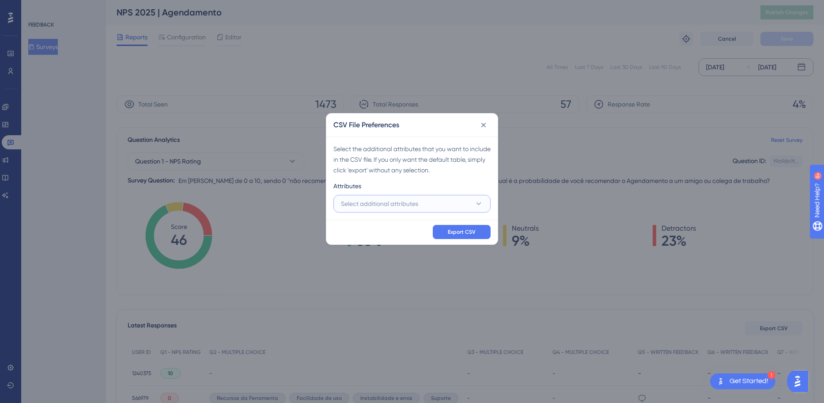
click at [408, 207] on span "Select additional attributes" at bounding box center [379, 203] width 77 height 11
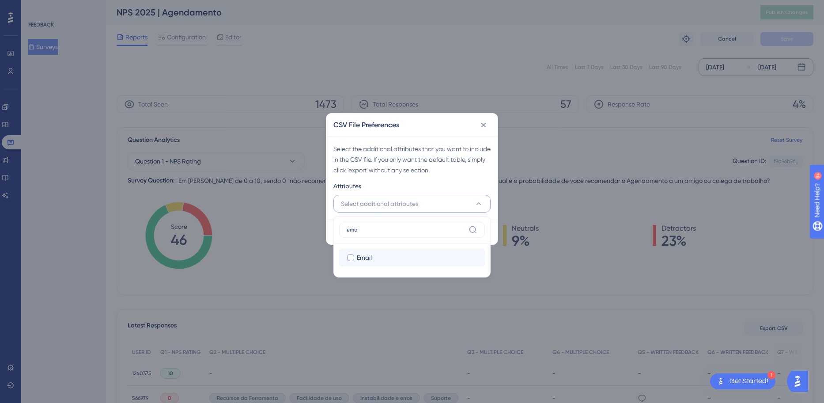
type input "ema"
click at [415, 254] on div "Email" at bounding box center [417, 257] width 121 height 11
checkbox input "true"
click at [412, 231] on input "ema" at bounding box center [406, 229] width 118 height 7
type input "e"
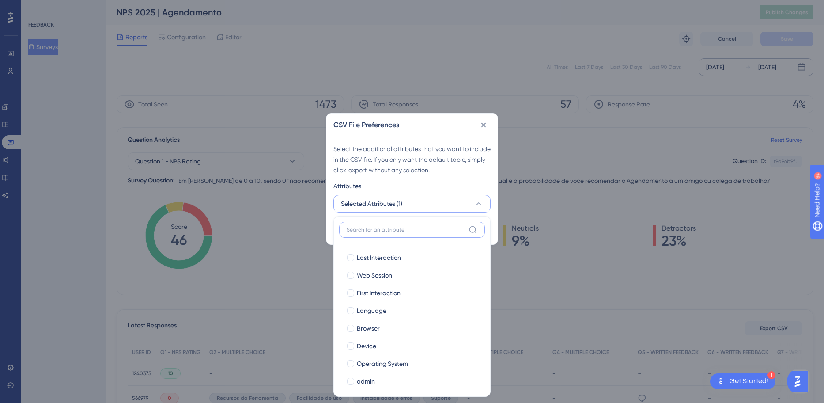
type input "l"
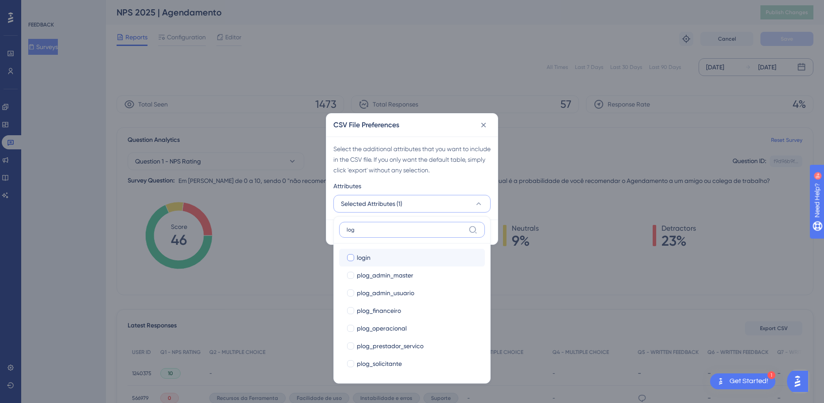
type input "log"
click at [399, 261] on div "login" at bounding box center [417, 257] width 121 height 11
checkbox input "true"
click at [405, 228] on input "log" at bounding box center [406, 229] width 118 height 7
type input "l"
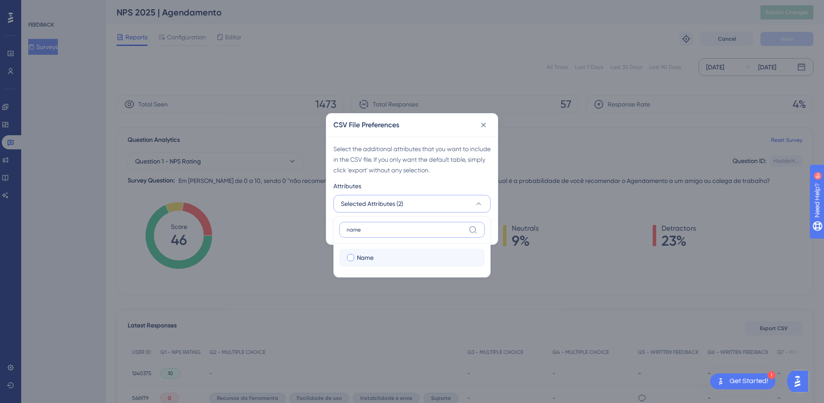
type input "name"
click at [396, 257] on div "Name" at bounding box center [417, 257] width 121 height 11
checkbox input "true"
click at [405, 226] on label "name" at bounding box center [412, 230] width 146 height 16
click at [405, 226] on input "name" at bounding box center [406, 229] width 118 height 7
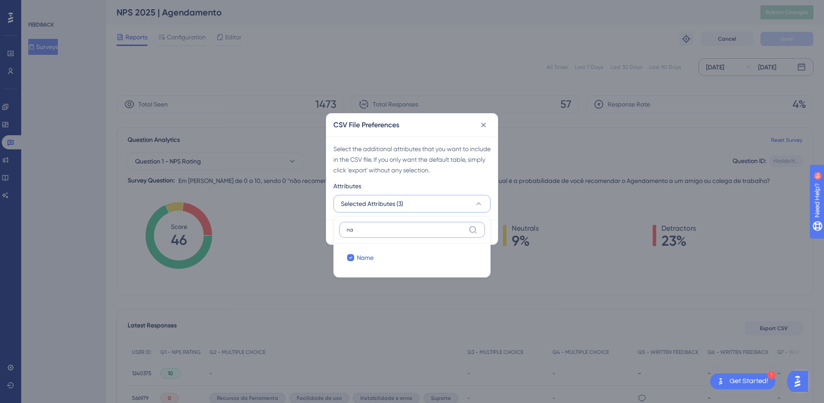
type input "n"
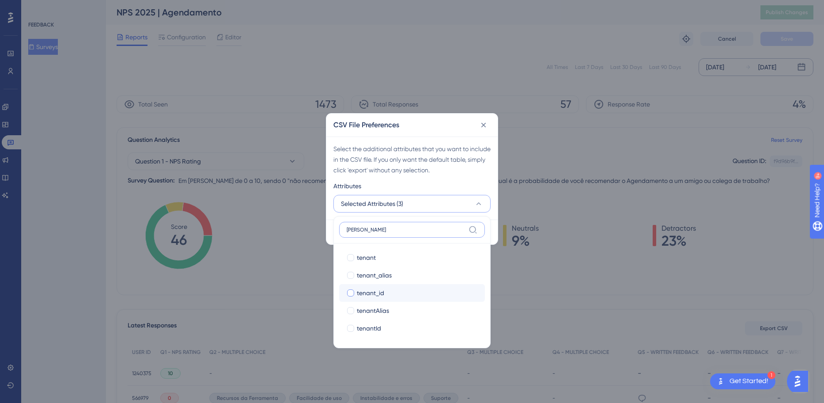
type input "[PERSON_NAME]"
click at [423, 291] on div "tenant_id" at bounding box center [417, 293] width 121 height 11
checkbox input "true"
click at [397, 227] on input "[PERSON_NAME]" at bounding box center [406, 229] width 118 height 7
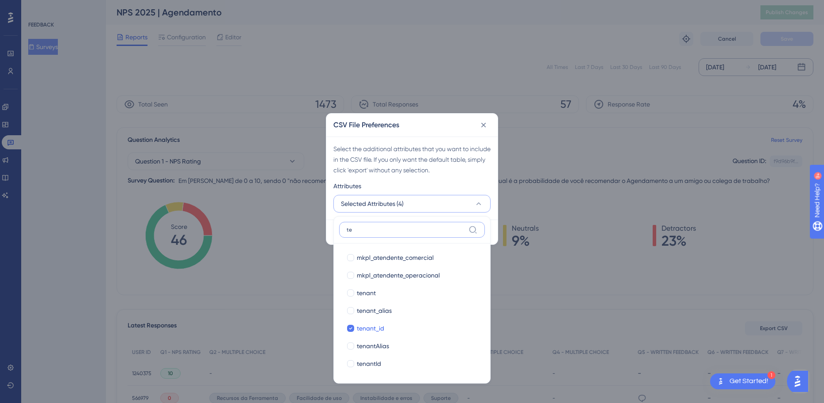
type input "t"
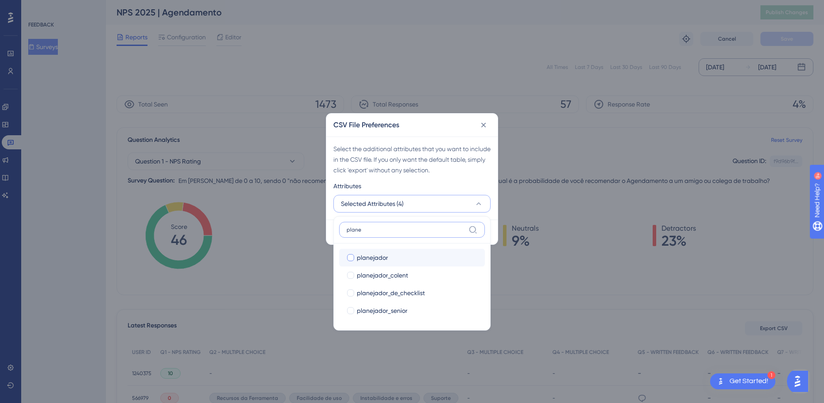
type input "plane"
click at [393, 255] on div "planejador" at bounding box center [417, 257] width 121 height 11
checkbox input "true"
click at [390, 232] on input "plane" at bounding box center [406, 229] width 118 height 7
click at [477, 178] on div "Select the additional attributes that you want to include in the CSV file. If y…" at bounding box center [411, 177] width 171 height 83
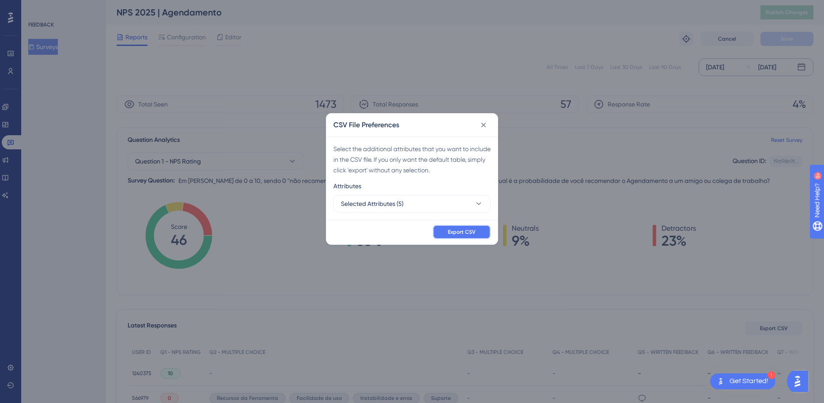
click at [477, 231] on button "Export CSV" at bounding box center [462, 232] width 58 height 14
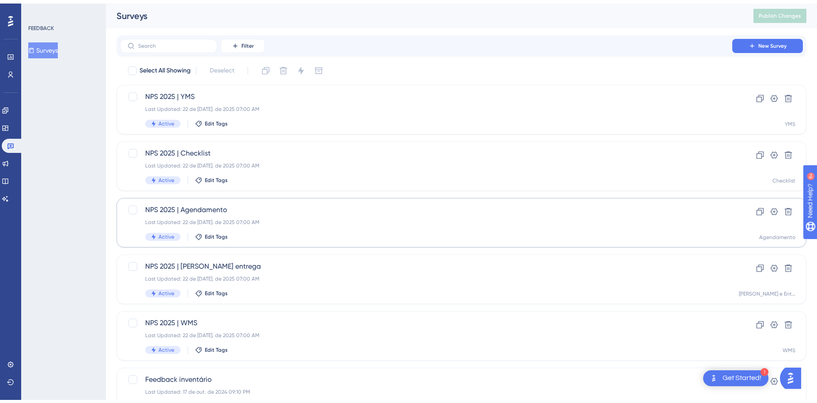
scroll to position [88, 0]
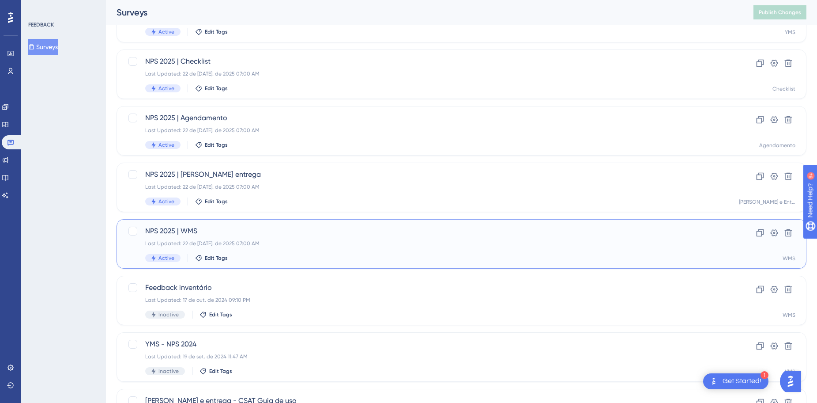
click at [339, 241] on div "Last Updated: 22 de [DATE]. de 2025 07:00 AM" at bounding box center [426, 243] width 562 height 7
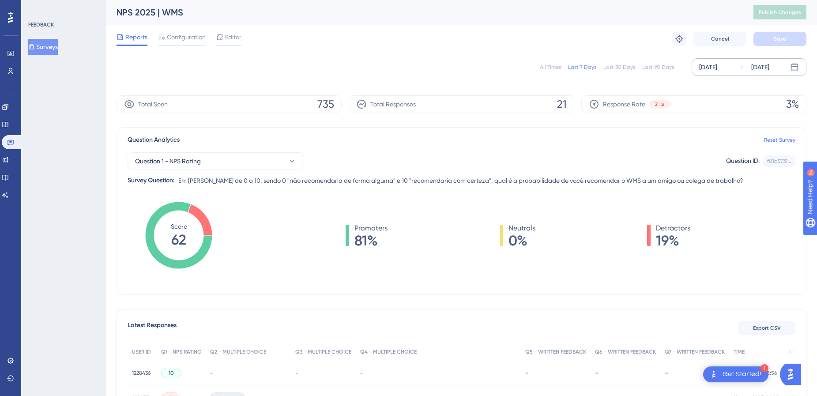
click at [718, 67] on div "[DATE]" at bounding box center [709, 67] width 18 height 11
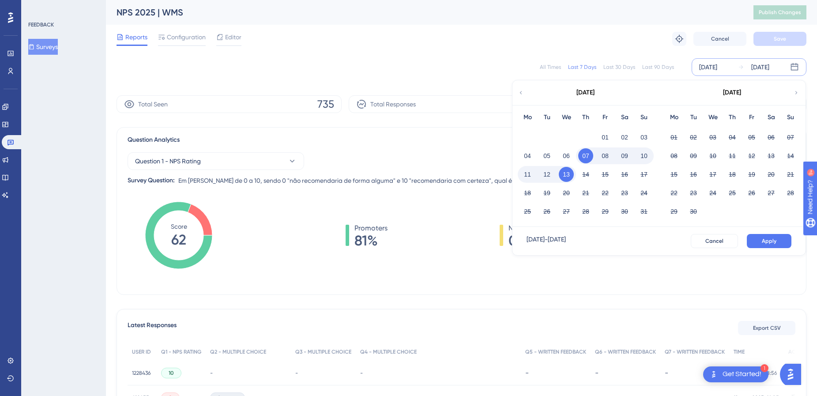
click at [516, 91] on div "[DATE]" at bounding box center [586, 92] width 146 height 25
click at [522, 91] on icon at bounding box center [521, 93] width 6 height 8
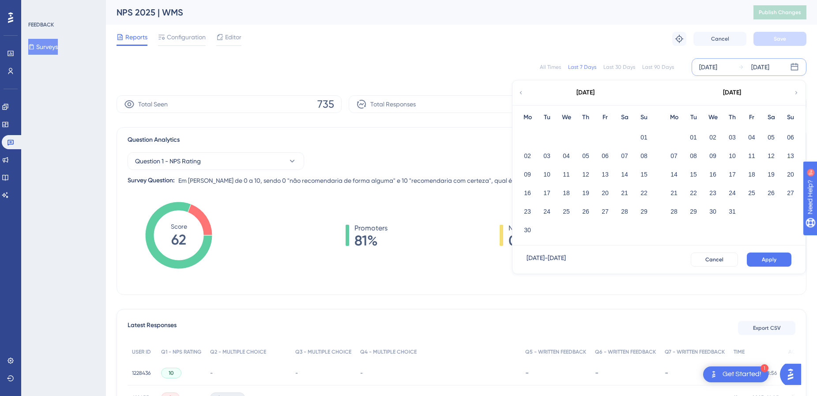
click at [643, 129] on div "01" at bounding box center [644, 137] width 19 height 17
drag, startPoint x: 642, startPoint y: 136, endPoint x: 640, endPoint y: 148, distance: 11.6
click at [641, 136] on button "01" at bounding box center [644, 137] width 15 height 15
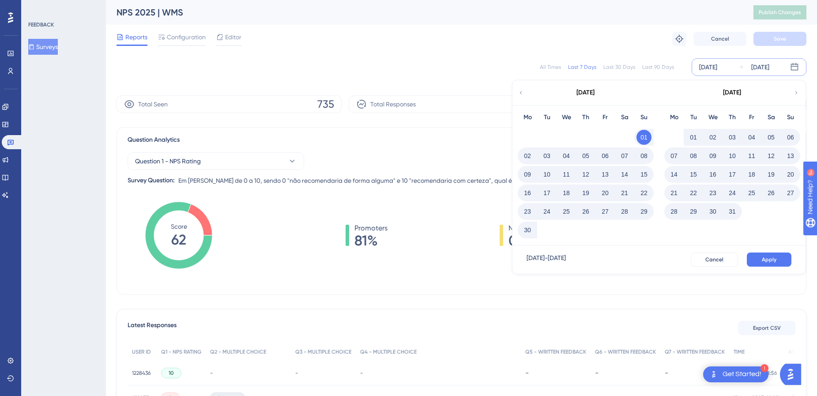
click at [736, 212] on button "31" at bounding box center [732, 211] width 15 height 15
click at [765, 259] on span "Apply" at bounding box center [769, 259] width 15 height 7
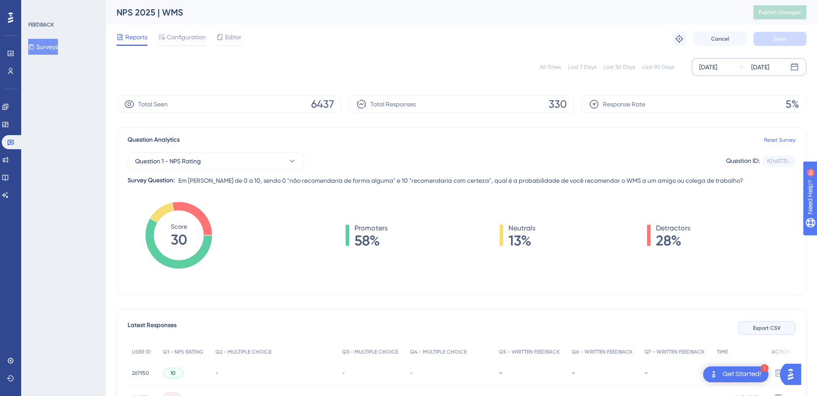
click at [770, 328] on span "Export CSV" at bounding box center [767, 328] width 28 height 7
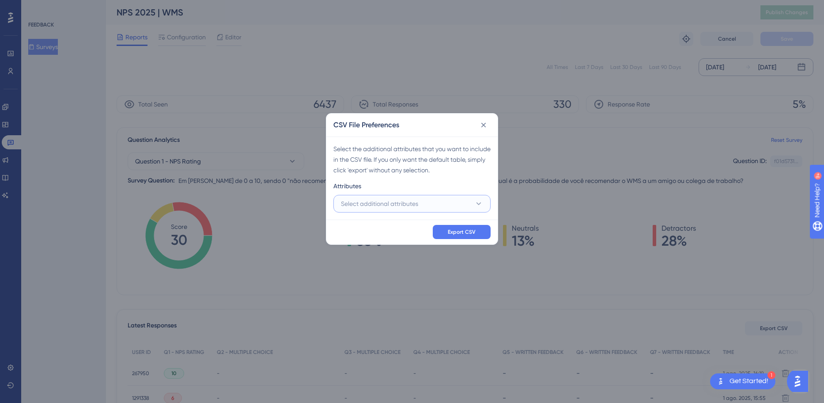
click at [424, 201] on button "Select additional attributes" at bounding box center [411, 204] width 157 height 18
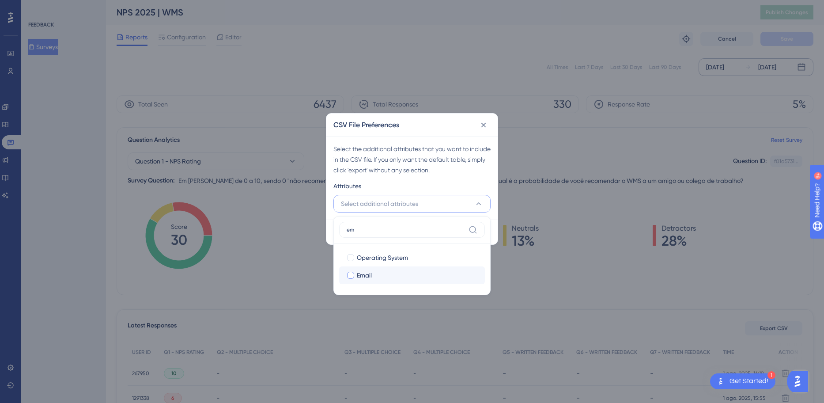
type input "em"
click at [363, 274] on span "Email" at bounding box center [364, 275] width 15 height 11
checkbox input "true"
click at [396, 227] on input "em" at bounding box center [406, 229] width 118 height 7
type input "e"
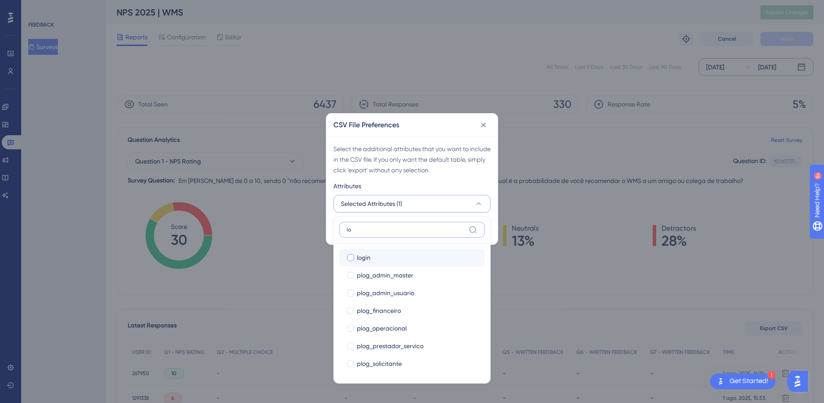
type input "lo"
click at [398, 257] on div "login" at bounding box center [417, 257] width 121 height 11
checkbox input "true"
click at [400, 226] on input "lo" at bounding box center [406, 229] width 118 height 7
type input "l"
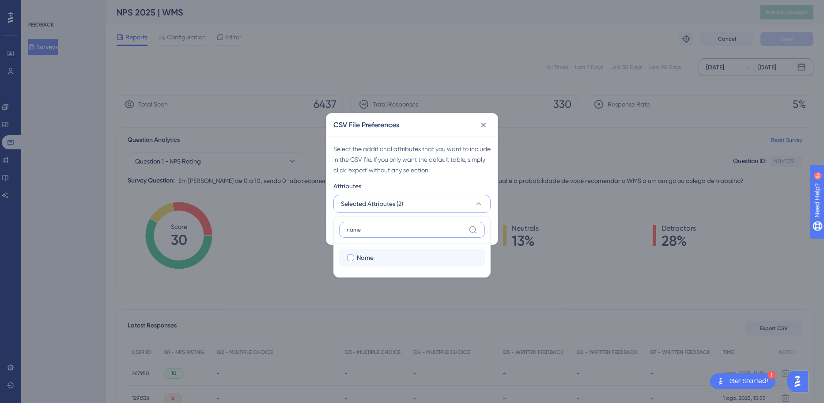
type input "name"
click at [390, 254] on div "Name" at bounding box center [417, 257] width 121 height 11
checkbox input "true"
click at [391, 234] on label "name" at bounding box center [412, 230] width 146 height 16
click at [391, 233] on input "name" at bounding box center [406, 229] width 118 height 7
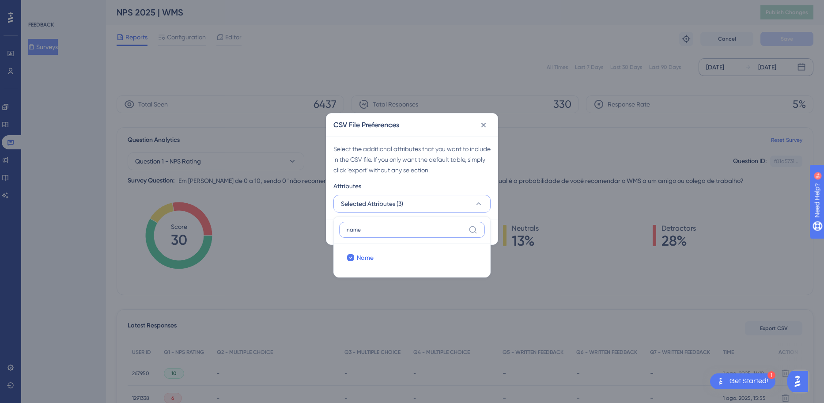
click at [391, 227] on input "name" at bounding box center [406, 229] width 118 height 7
drag, startPoint x: 391, startPoint y: 227, endPoint x: 331, endPoint y: 229, distance: 60.1
click at [331, 229] on div "CSV File Preferences Select the additional attributes that you want to include …" at bounding box center [412, 179] width 172 height 132
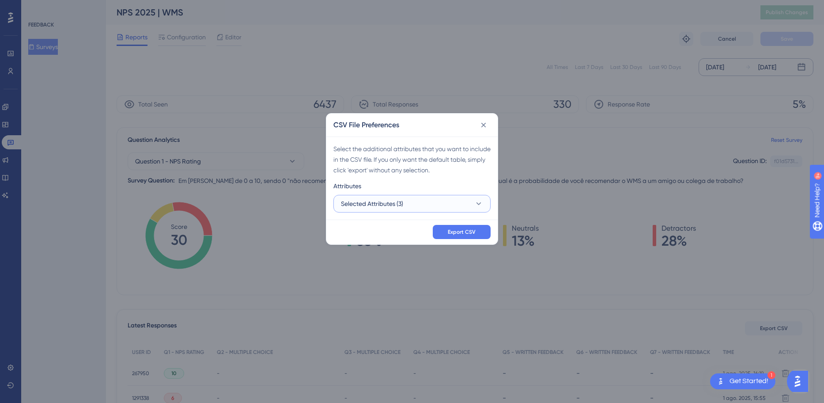
click at [403, 204] on span "Selected Attributes (3)" at bounding box center [372, 203] width 62 height 11
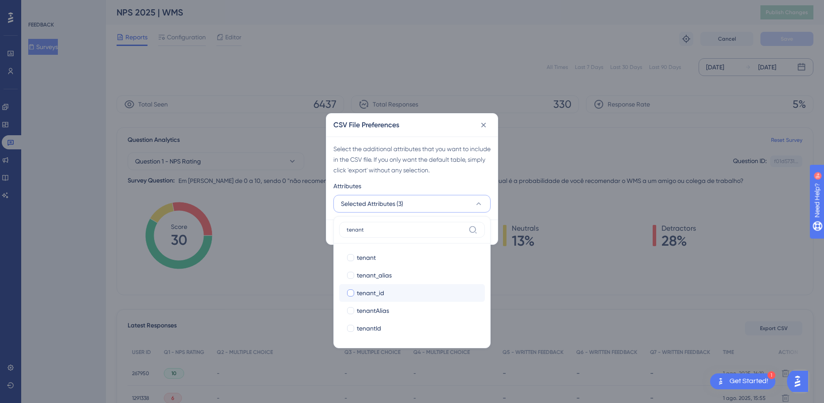
type input "tenant"
click at [424, 295] on div "tenant_id" at bounding box center [417, 293] width 121 height 11
checkbox input "true"
click at [491, 183] on div "Select the additional attributes that you want to include in the CSV file. If y…" at bounding box center [411, 177] width 171 height 83
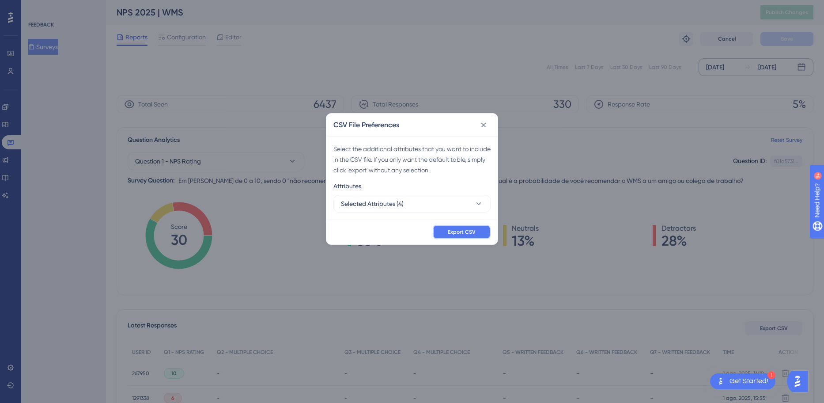
click at [479, 230] on button "Export CSV" at bounding box center [462, 232] width 58 height 14
